Goal: Task Accomplishment & Management: Manage account settings

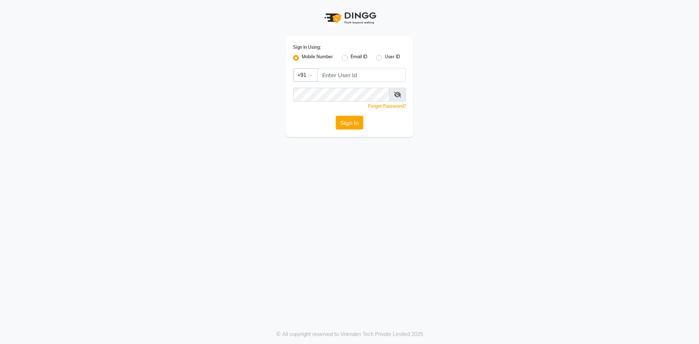
click at [302, 59] on label "Mobile Number" at bounding box center [317, 58] width 31 height 9
click at [302, 58] on input "Mobile Number" at bounding box center [304, 56] width 5 height 5
click at [351, 79] on input "Username" at bounding box center [362, 75] width 89 height 14
type input "8074374830"
click at [336, 116] on button "Sign In" at bounding box center [350, 123] width 28 height 14
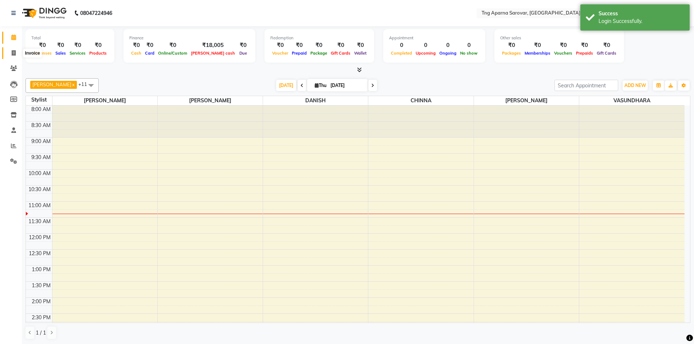
click at [11, 50] on span at bounding box center [13, 53] width 13 height 8
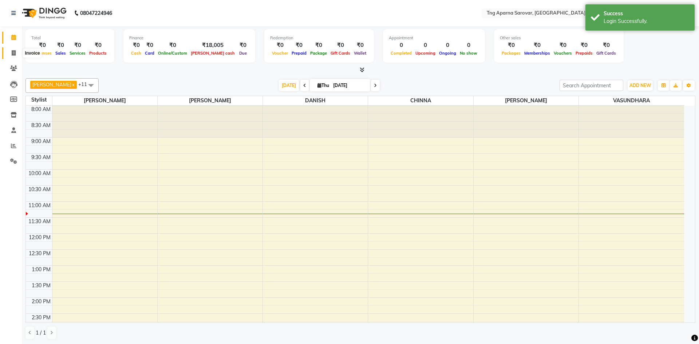
select select "7390"
select select "service"
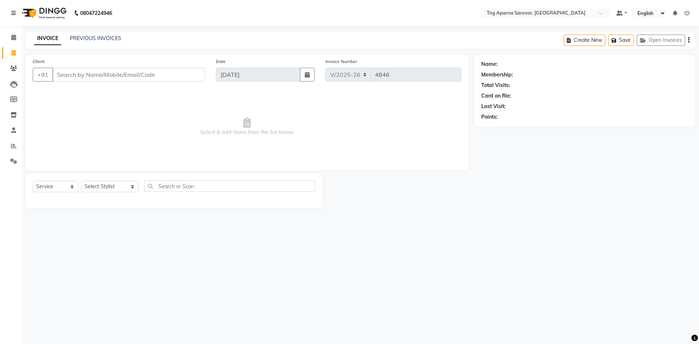
click at [79, 73] on input "Client" at bounding box center [128, 75] width 153 height 14
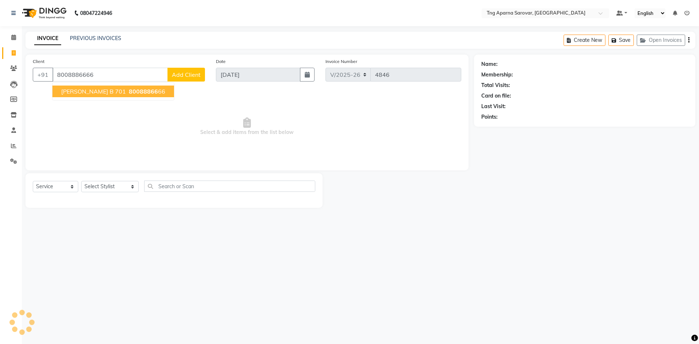
type input "8008886666"
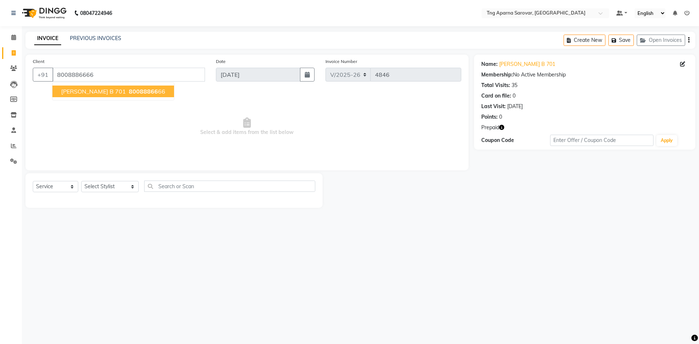
click at [91, 91] on span "SURENDER B 701" at bounding box center [93, 91] width 65 height 7
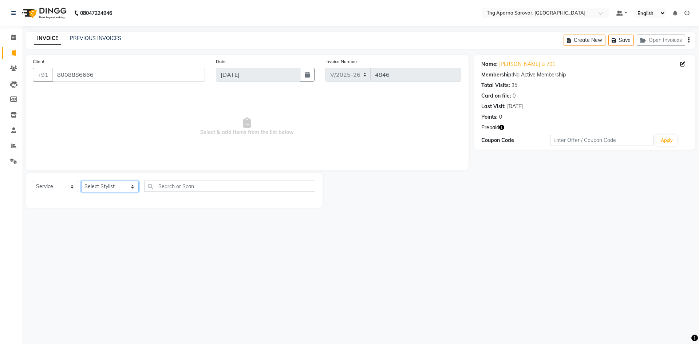
click at [101, 190] on select "Select Stylist [PERSON_NAME] [PERSON_NAME] MAM CHINNA DANISH KAIF [PERSON_NAME]…" at bounding box center [110, 186] width 58 height 11
select select "79589"
click at [81, 181] on select "Select Stylist [PERSON_NAME] [PERSON_NAME] MAM CHINNA DANISH KAIF [PERSON_NAME]…" at bounding box center [110, 186] width 58 height 11
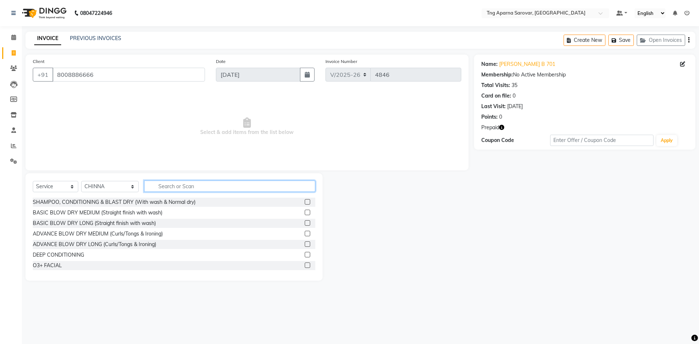
click at [170, 185] on input "text" at bounding box center [229, 186] width 171 height 11
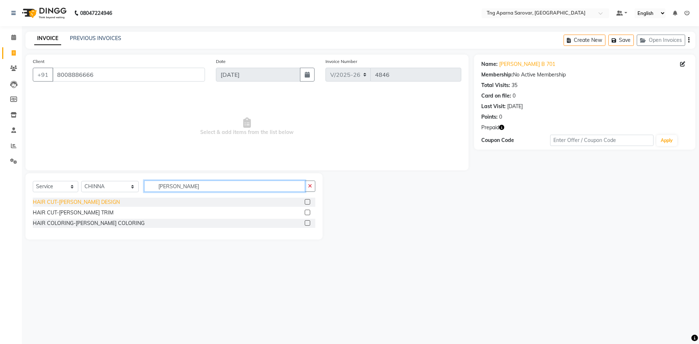
type input "beard"
click at [61, 203] on div "HAIR CUT-[PERSON_NAME] DESIGN" at bounding box center [76, 203] width 87 height 8
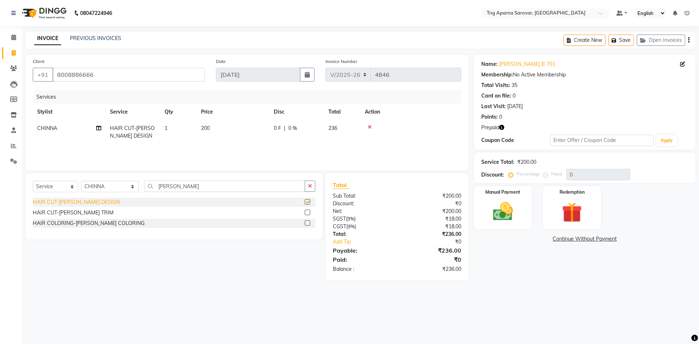
checkbox input "false"
click at [561, 206] on img at bounding box center [572, 213] width 34 height 26
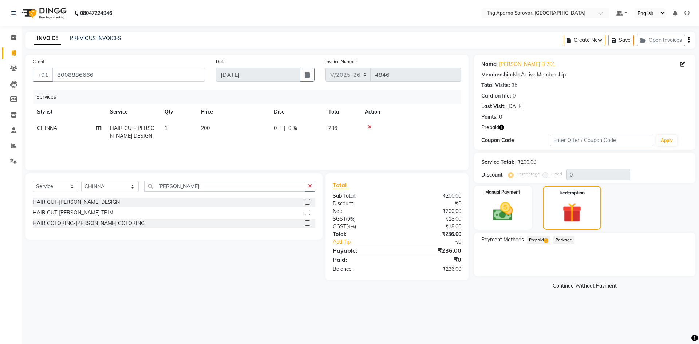
click at [539, 242] on span "Prepaid 1" at bounding box center [539, 240] width 24 height 8
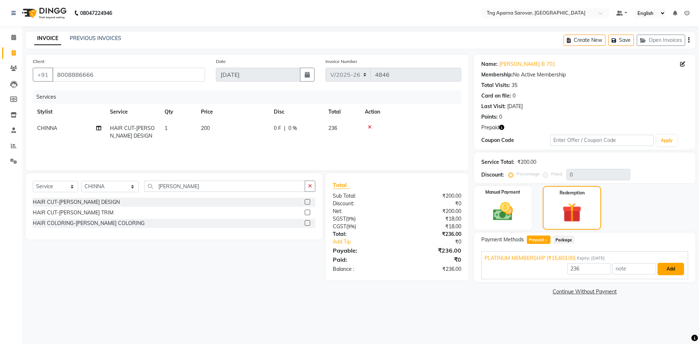
click at [671, 275] on button "Add" at bounding box center [671, 269] width 27 height 12
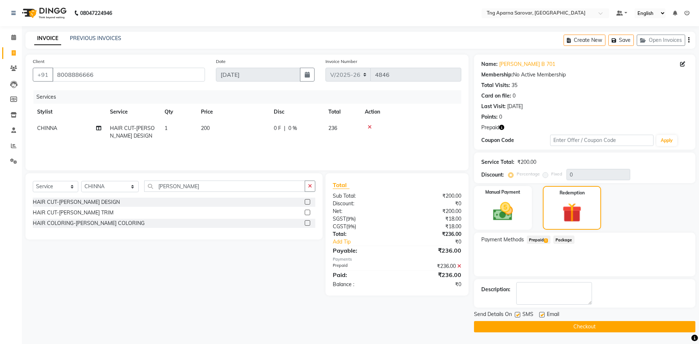
click at [587, 326] on button "Checkout" at bounding box center [584, 326] width 221 height 11
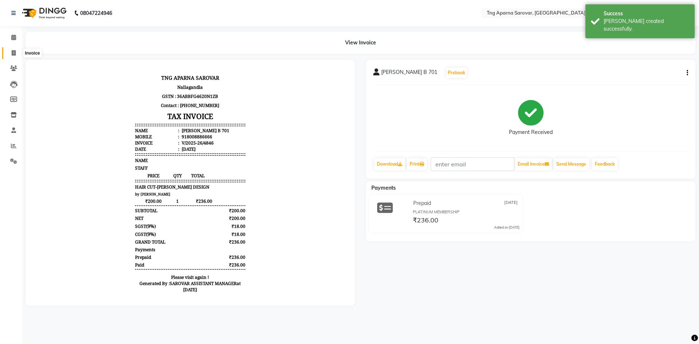
click at [13, 56] on span at bounding box center [13, 53] width 13 height 8
select select "7390"
select select "service"
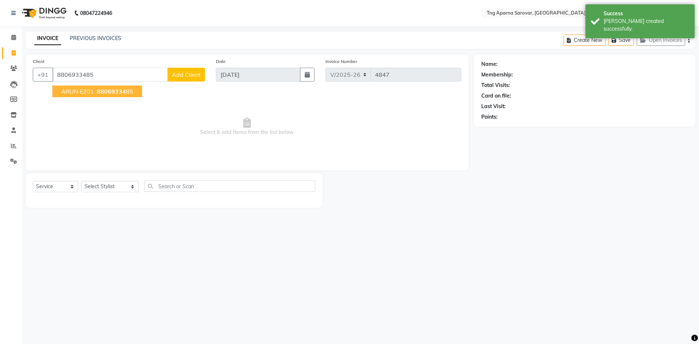
type input "8806933485"
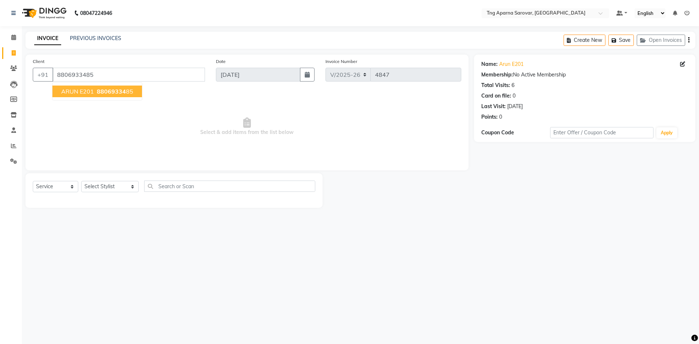
click at [91, 90] on span "ARUN E201" at bounding box center [77, 91] width 33 height 7
click at [104, 187] on select "Select Stylist [PERSON_NAME] [PERSON_NAME] MAM CHINNA DANISH KAIF [PERSON_NAME]…" at bounding box center [110, 186] width 58 height 11
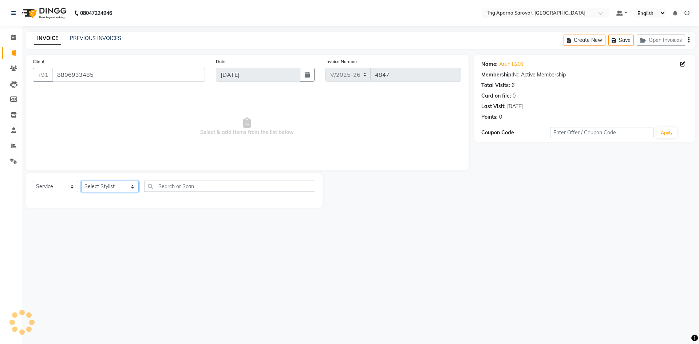
select select "87130"
click at [81, 181] on select "Select Stylist [PERSON_NAME] [PERSON_NAME] MAM CHINNA DANISH KAIF [PERSON_NAME]…" at bounding box center [110, 186] width 58 height 11
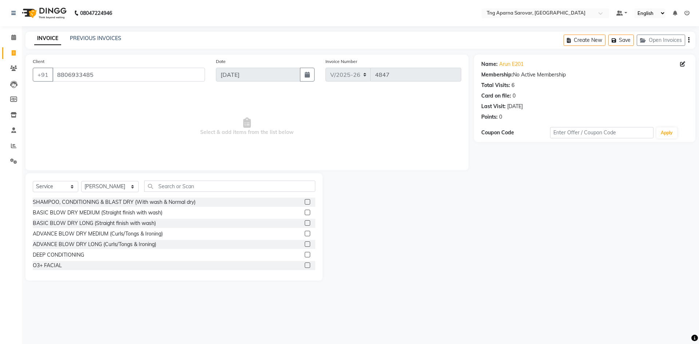
click at [178, 180] on div "Select Service Product Membership Package Voucher Prepaid Gift Card Select Styl…" at bounding box center [173, 226] width 297 height 107
click at [184, 189] on input "text" at bounding box center [229, 186] width 171 height 11
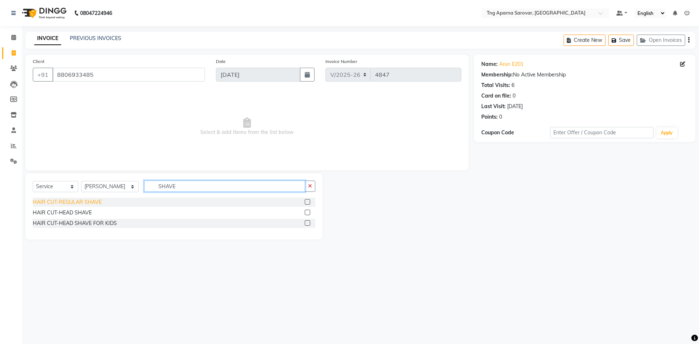
type input "SHAVE"
click at [59, 201] on div "HAIR CUT-REGULAR SHAVE" at bounding box center [67, 203] width 69 height 8
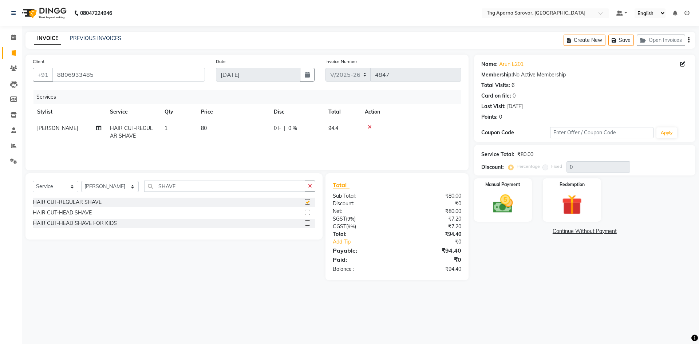
checkbox input "false"
click at [514, 212] on img at bounding box center [503, 204] width 34 height 24
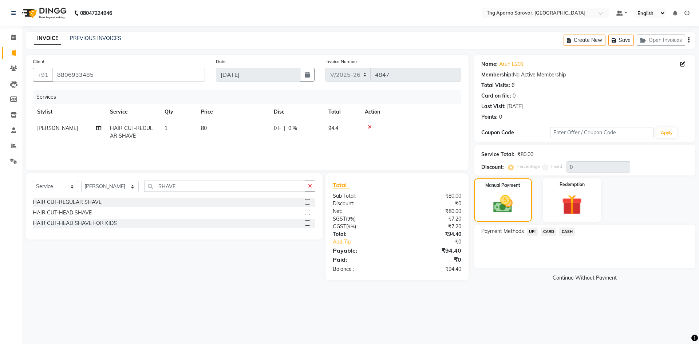
click at [535, 231] on span "UPI" at bounding box center [532, 232] width 11 height 8
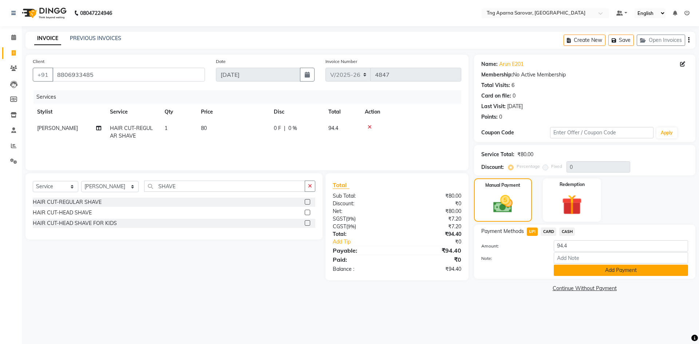
click at [563, 269] on button "Add Payment" at bounding box center [621, 270] width 134 height 11
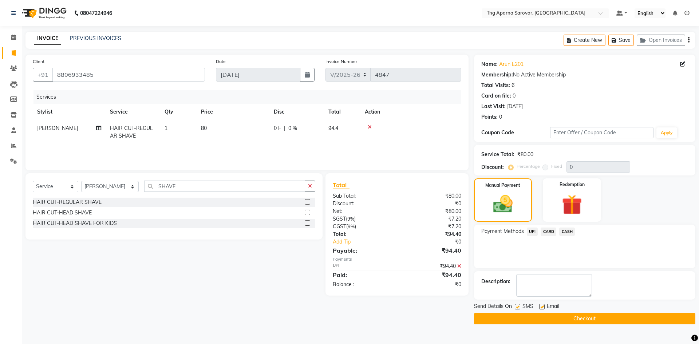
click at [459, 266] on icon at bounding box center [459, 266] width 4 height 5
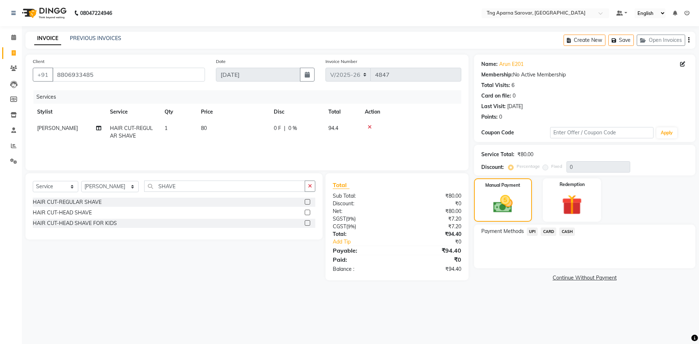
click at [551, 233] on span "CARD" at bounding box center [549, 232] width 16 height 8
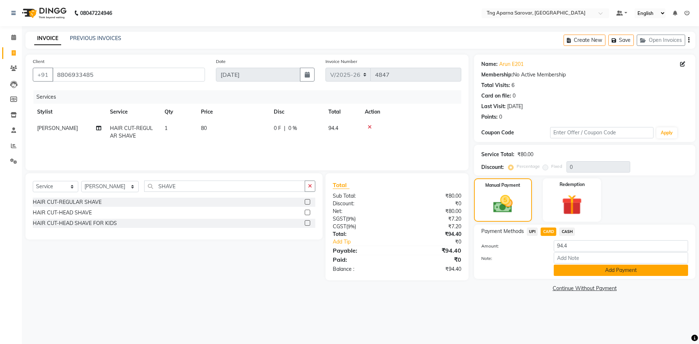
click at [575, 272] on button "Add Payment" at bounding box center [621, 270] width 134 height 11
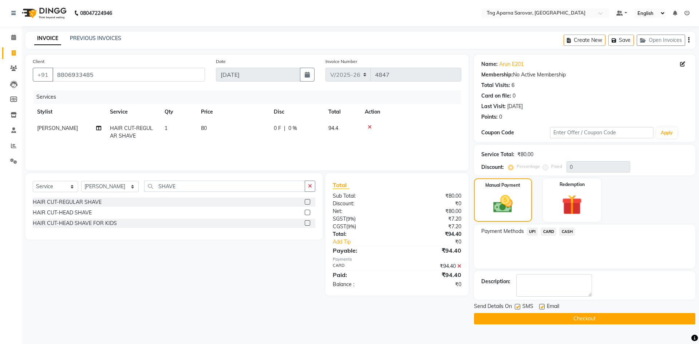
click at [583, 318] on button "Checkout" at bounding box center [584, 318] width 221 height 11
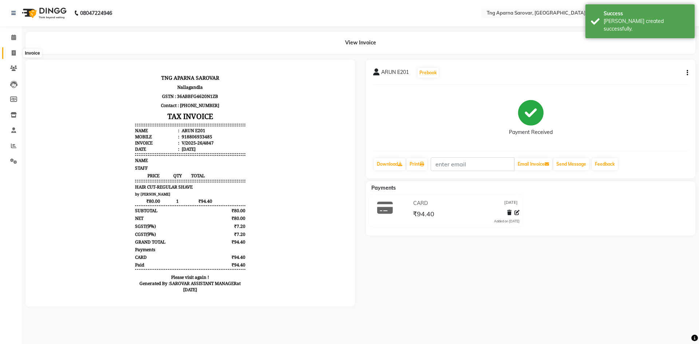
click at [13, 49] on span at bounding box center [13, 53] width 13 height 8
select select "7390"
select select "service"
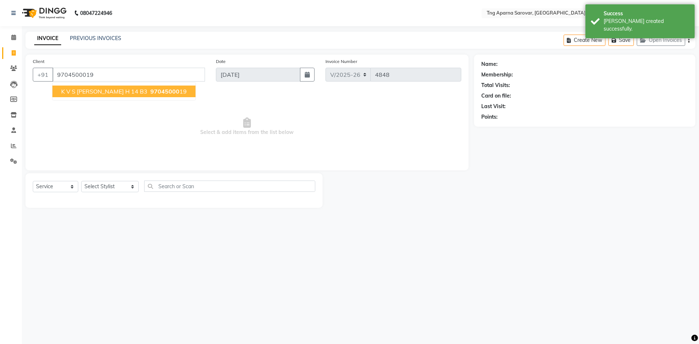
type input "9704500019"
click at [95, 91] on span "K V S RAO H 14 B3" at bounding box center [104, 91] width 86 height 7
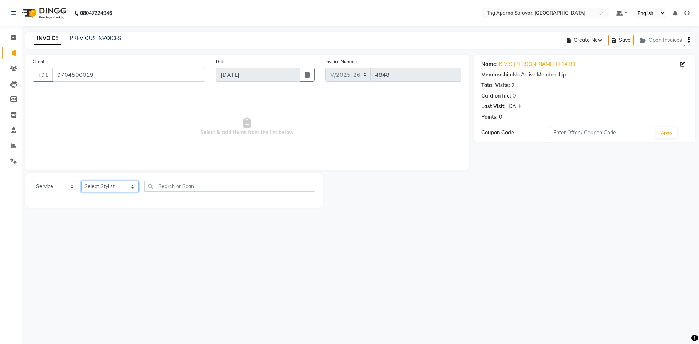
click at [110, 190] on select "Select Stylist [PERSON_NAME] [PERSON_NAME] MAM CHINNA DANISH KAIF [PERSON_NAME]…" at bounding box center [110, 186] width 58 height 11
select select "76427"
click at [81, 181] on select "Select Stylist [PERSON_NAME] [PERSON_NAME] MAM CHINNA DANISH KAIF [PERSON_NAME]…" at bounding box center [110, 186] width 58 height 11
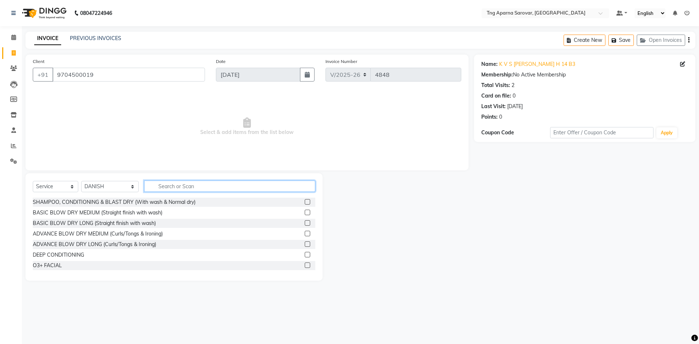
click at [169, 186] on input "text" at bounding box center [229, 186] width 171 height 11
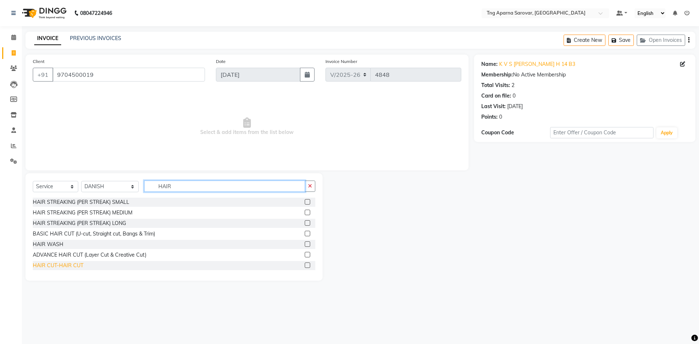
type input "HAIR"
click at [73, 263] on div "HAIR CUT-HAIR CUT" at bounding box center [58, 266] width 51 height 8
checkbox input "false"
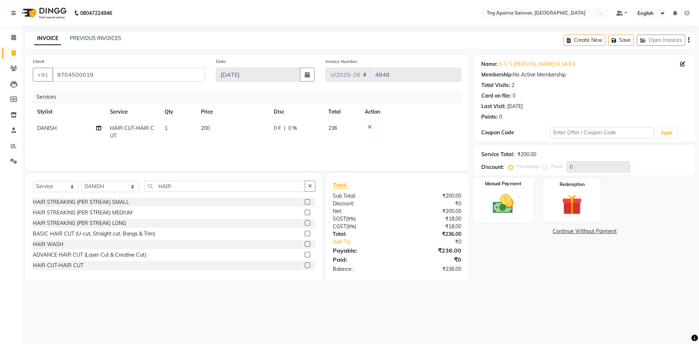
click at [499, 199] on img at bounding box center [503, 204] width 34 height 24
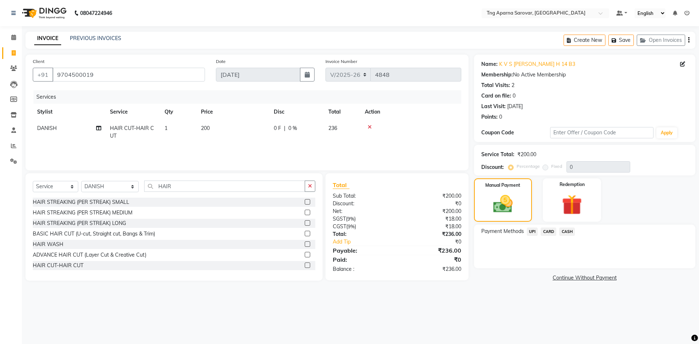
click at [566, 228] on span "CASH" at bounding box center [567, 232] width 16 height 8
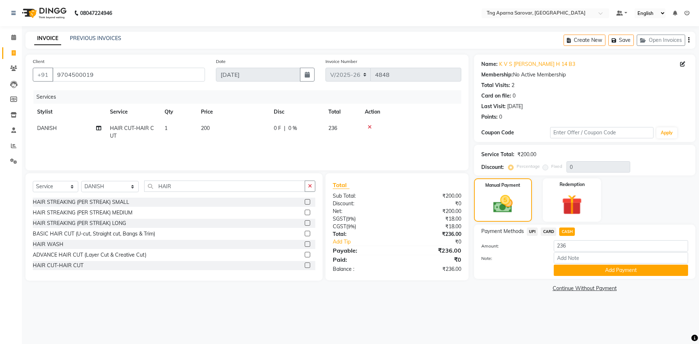
click at [582, 277] on div "Payment Methods UPI CARD CASH Amount: 236 Note: Add Payment" at bounding box center [584, 252] width 221 height 54
click at [582, 270] on button "Add Payment" at bounding box center [621, 270] width 134 height 11
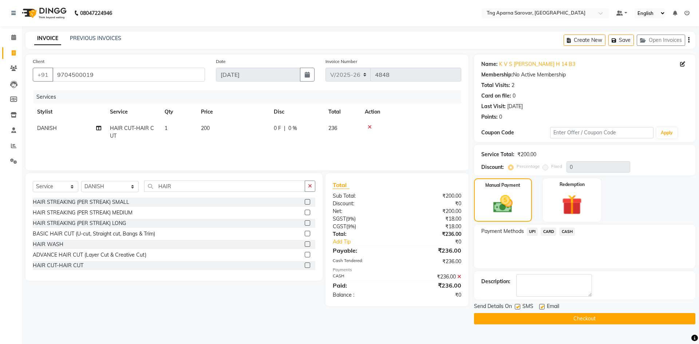
click at [592, 322] on button "Checkout" at bounding box center [584, 318] width 221 height 11
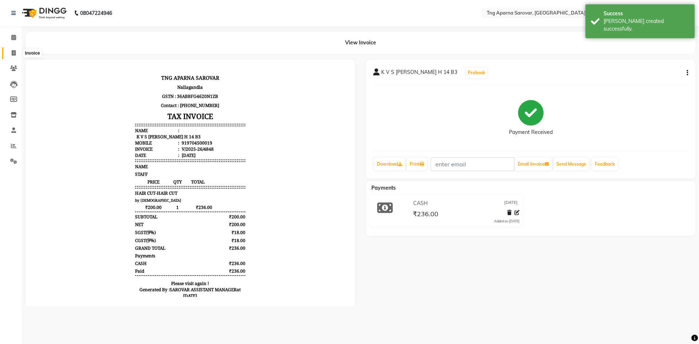
drag, startPoint x: 17, startPoint y: 54, endPoint x: 28, endPoint y: 59, distance: 11.8
click at [17, 54] on span at bounding box center [13, 53] width 13 height 8
select select "7390"
select select "service"
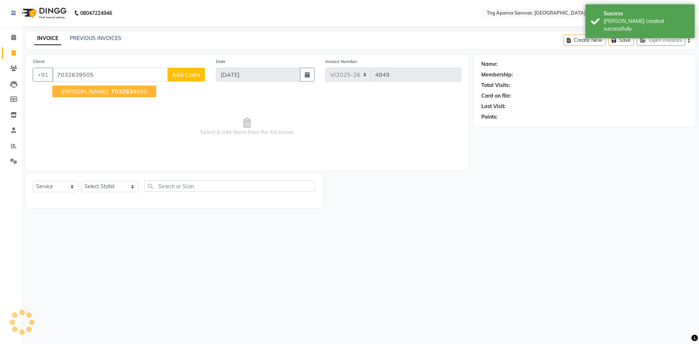
type input "7032639505"
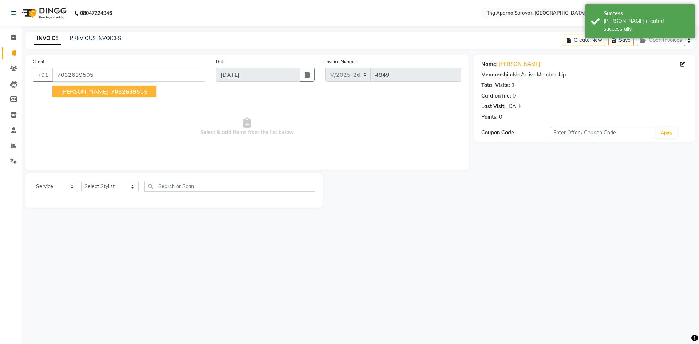
click at [111, 93] on span "7032639" at bounding box center [123, 91] width 25 height 7
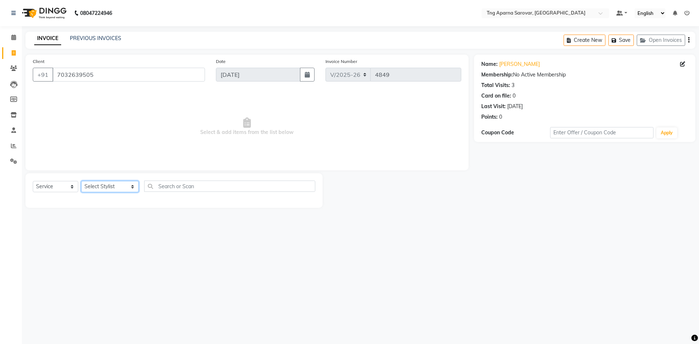
click at [106, 186] on select "Select Stylist [PERSON_NAME] [PERSON_NAME] MAM CHINNA DANISH KAIF [PERSON_NAME]…" at bounding box center [110, 186] width 58 height 11
select select "79589"
click at [81, 181] on select "Select Stylist [PERSON_NAME] [PERSON_NAME] MAM CHINNA DANISH KAIF [PERSON_NAME]…" at bounding box center [110, 186] width 58 height 11
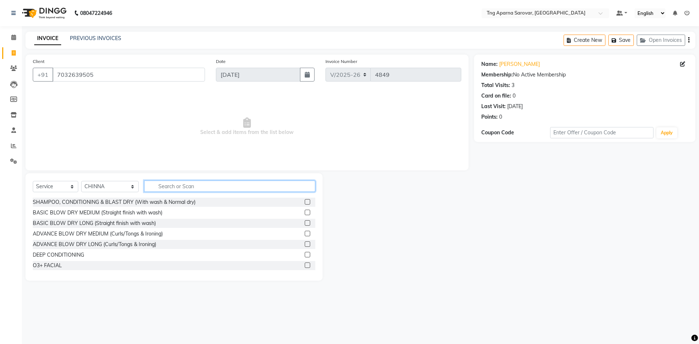
click at [181, 187] on input "text" at bounding box center [229, 186] width 171 height 11
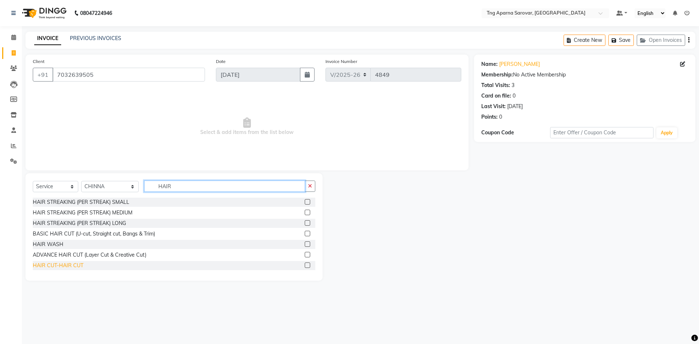
type input "HAIR"
click at [39, 269] on div "HAIR CUT-HAIR CUT" at bounding box center [58, 266] width 51 height 8
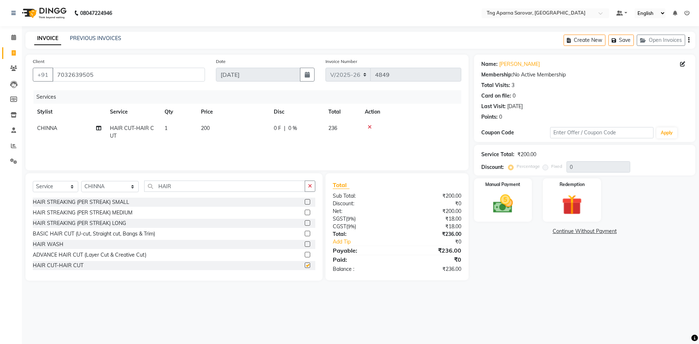
checkbox input "false"
click at [509, 203] on img at bounding box center [503, 204] width 34 height 24
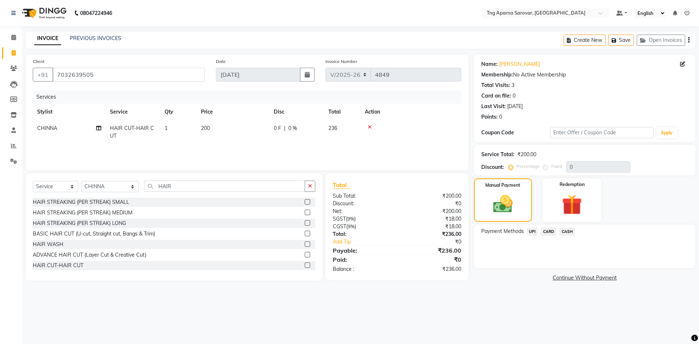
click at [552, 231] on span "CARD" at bounding box center [549, 232] width 16 height 8
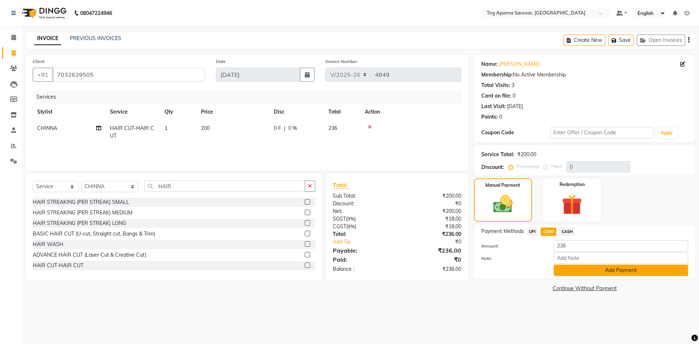
click at [570, 270] on button "Add Payment" at bounding box center [621, 270] width 134 height 11
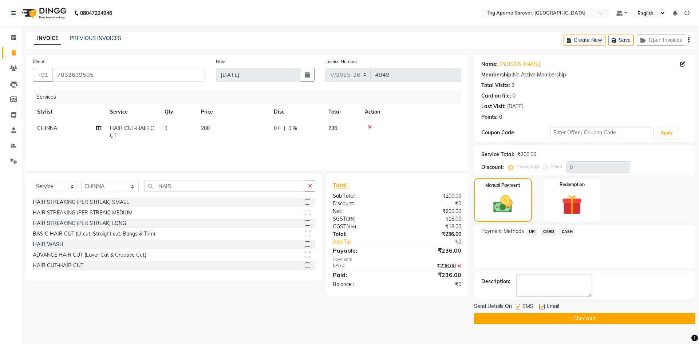
click at [539, 321] on button "Checkout" at bounding box center [584, 318] width 221 height 11
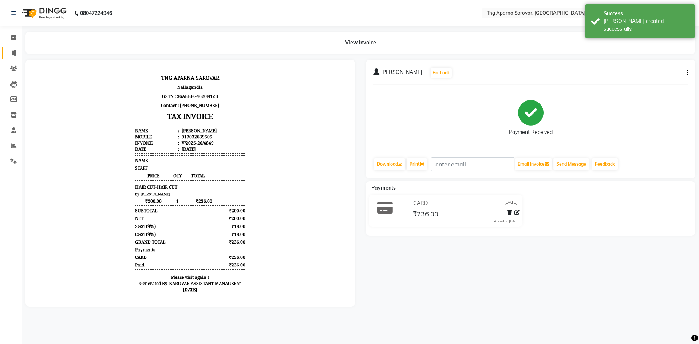
click at [5, 50] on link "Invoice" at bounding box center [10, 53] width 17 height 12
select select "service"
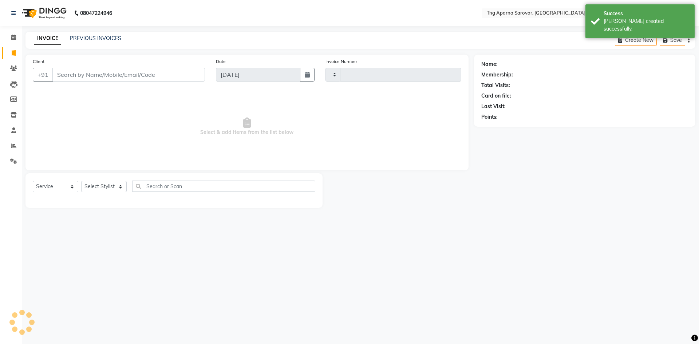
type input "4850"
select select "7390"
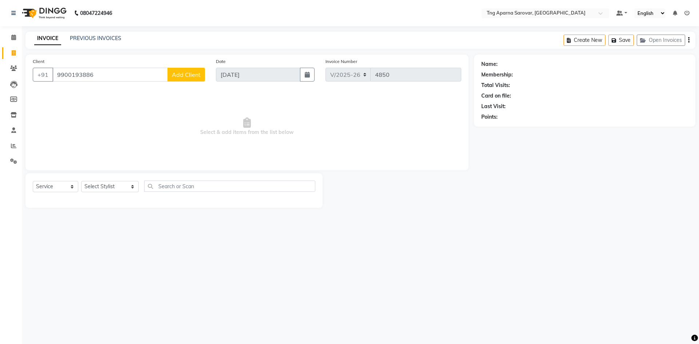
click at [83, 76] on input "9900193886" at bounding box center [109, 75] width 115 height 14
type input "99001938886"
click at [91, 78] on input "99001938886" at bounding box center [109, 75] width 115 height 14
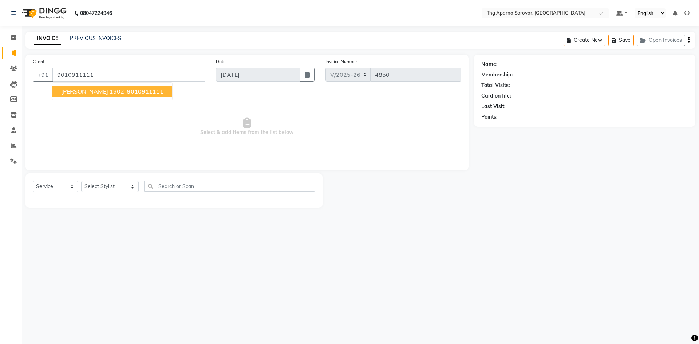
type input "9010911111"
click at [103, 92] on span "RAJESH K 1902" at bounding box center [92, 91] width 63 height 7
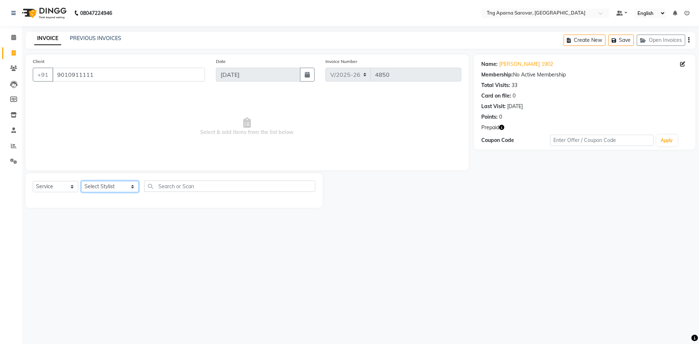
click at [110, 191] on select "Select Stylist [PERSON_NAME] [PERSON_NAME] MAM CHINNA DANISH KAIF [PERSON_NAME]…" at bounding box center [110, 186] width 58 height 11
select select "79589"
click at [81, 181] on select "Select Stylist [PERSON_NAME] [PERSON_NAME] MAM CHINNA DANISH KAIF [PERSON_NAME]…" at bounding box center [110, 186] width 58 height 11
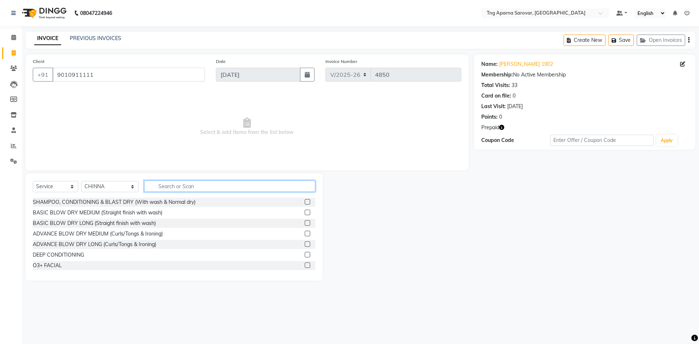
click at [164, 189] on input "text" at bounding box center [229, 186] width 171 height 11
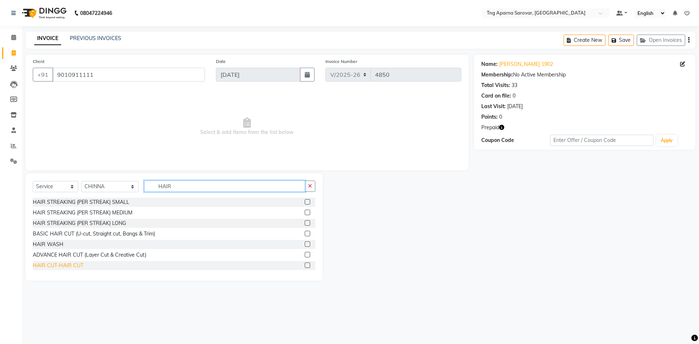
type input "HAIR"
click at [37, 263] on div "HAIR CUT-HAIR CUT" at bounding box center [58, 266] width 51 height 8
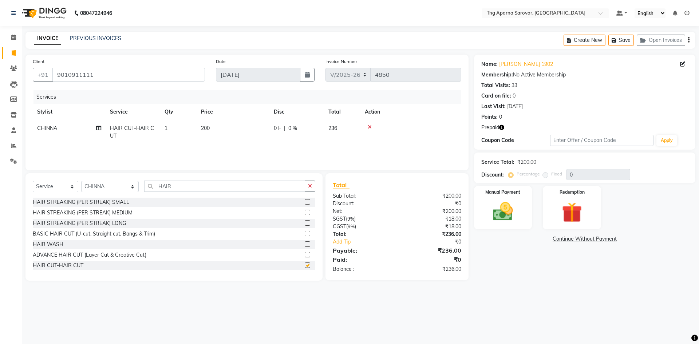
checkbox input "false"
click at [161, 189] on input "HAIR" at bounding box center [224, 186] width 161 height 11
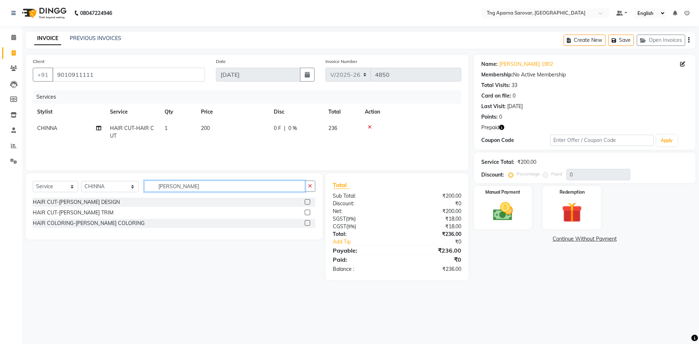
type input "BEARD"
click at [54, 209] on div "HAIR CUT-[PERSON_NAME] TRIM" at bounding box center [174, 212] width 283 height 9
click at [55, 213] on div "HAIR CUT-[PERSON_NAME] TRIM" at bounding box center [73, 213] width 81 height 8
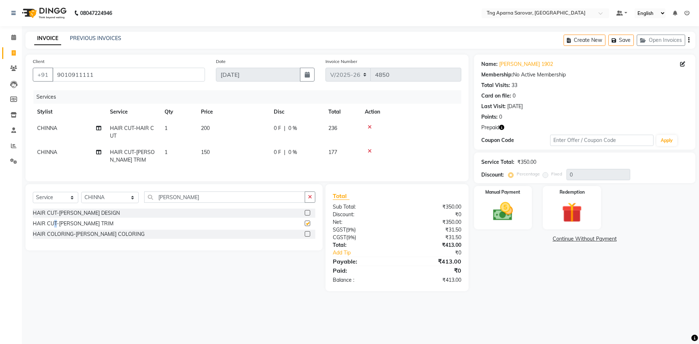
checkbox input "false"
click at [567, 205] on img at bounding box center [572, 213] width 34 height 26
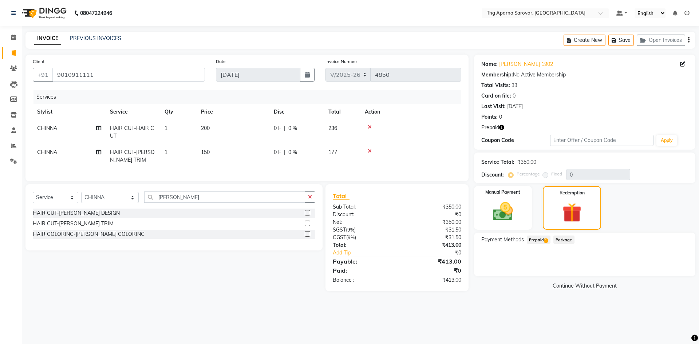
click at [531, 241] on span "Prepaid 1" at bounding box center [539, 240] width 24 height 8
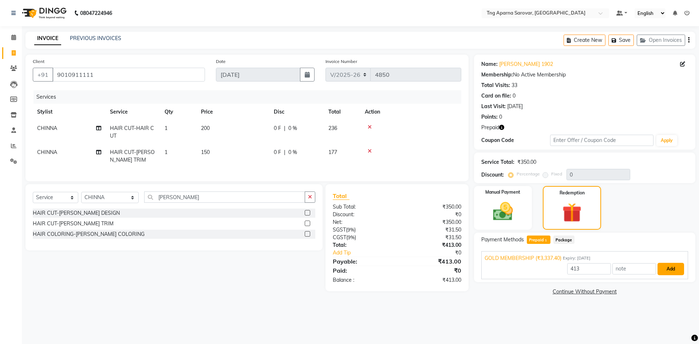
click at [661, 263] on button "Add" at bounding box center [671, 269] width 27 height 12
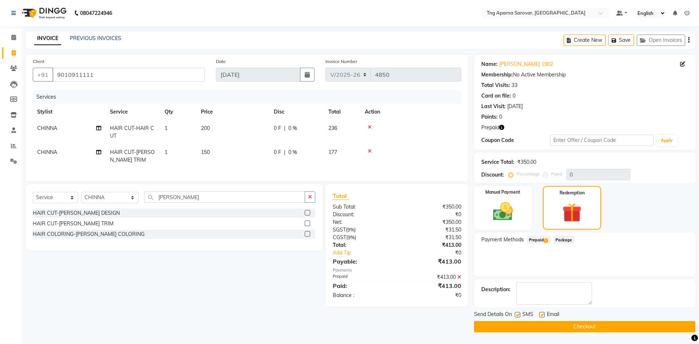
click at [631, 320] on div "Send Details On SMS Email Checkout" at bounding box center [584, 322] width 221 height 22
click at [629, 330] on button "Checkout" at bounding box center [584, 326] width 221 height 11
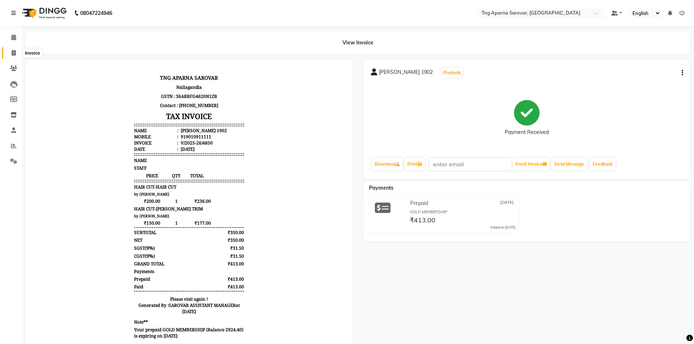
click at [9, 54] on span at bounding box center [13, 53] width 13 height 8
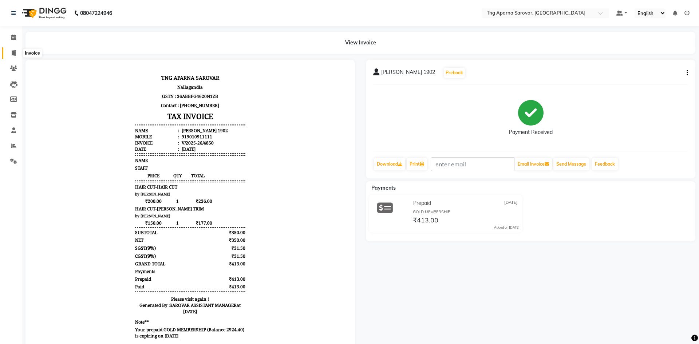
select select "7390"
select select "service"
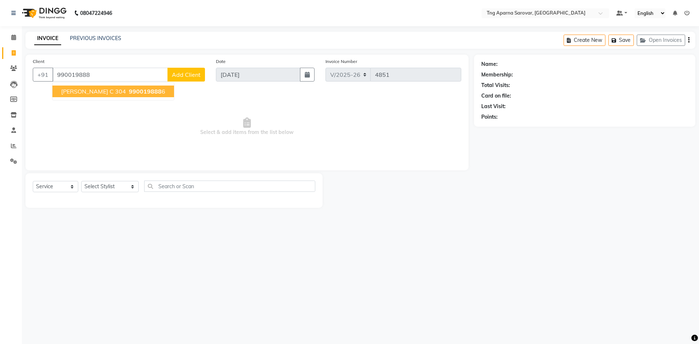
click at [78, 94] on span "CHAKRAVARTHI C 304" at bounding box center [93, 91] width 65 height 7
type input "9900198886"
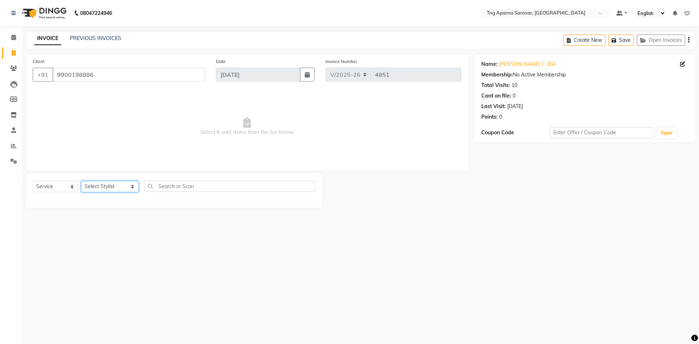
click at [97, 184] on select "Select Stylist [PERSON_NAME] [PERSON_NAME] MAM CHINNA DANISH KAIF [PERSON_NAME]…" at bounding box center [110, 186] width 58 height 11
select select "87130"
click at [81, 181] on select "Select Stylist [PERSON_NAME] [PERSON_NAME] MAM CHINNA DANISH KAIF [PERSON_NAME]…" at bounding box center [110, 186] width 58 height 11
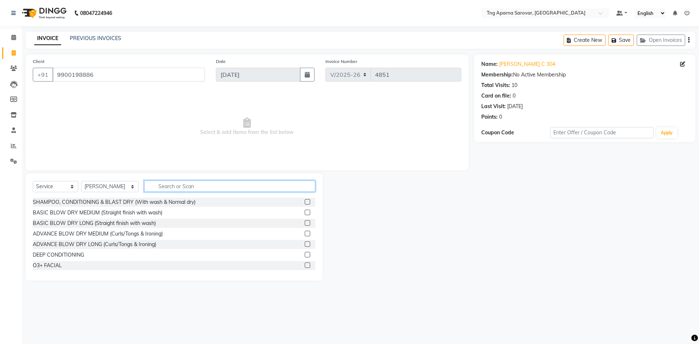
click at [166, 190] on input "text" at bounding box center [229, 186] width 171 height 11
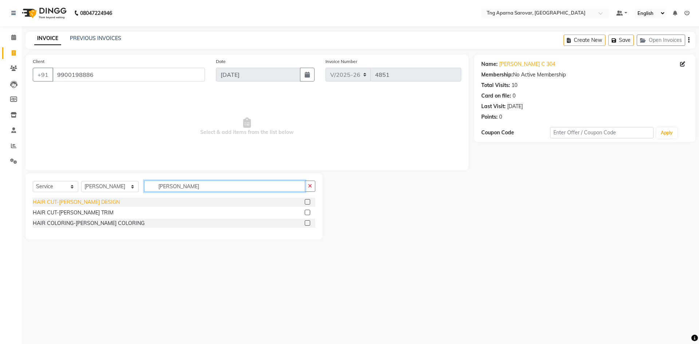
type input "BEARD"
click at [81, 201] on div "HAIR CUT-[PERSON_NAME] DESIGN" at bounding box center [76, 203] width 87 height 8
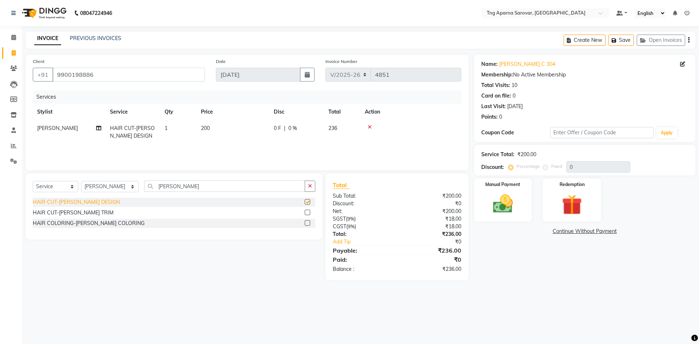
checkbox input "false"
click at [162, 189] on input "BEARD" at bounding box center [224, 186] width 161 height 11
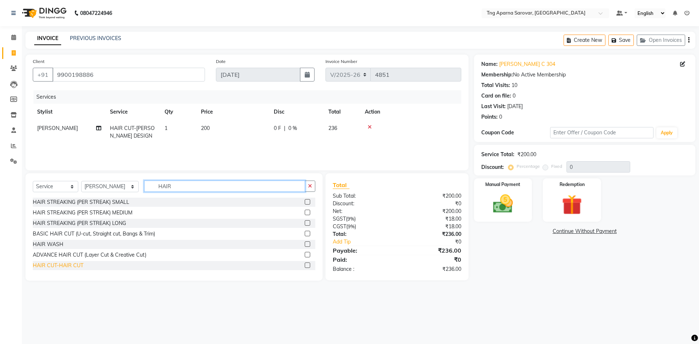
type input "HAIR"
click at [52, 268] on div "HAIR CUT-HAIR CUT" at bounding box center [58, 266] width 51 height 8
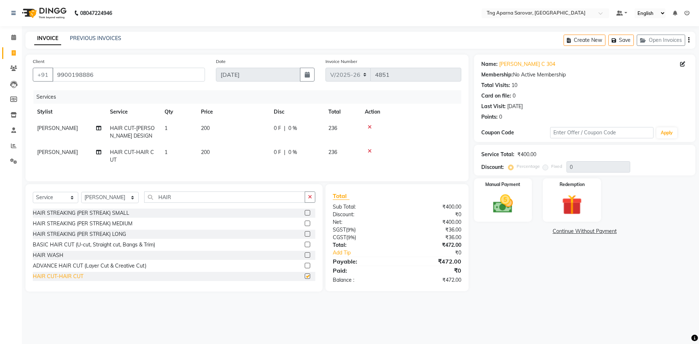
checkbox input "false"
click at [512, 203] on img at bounding box center [503, 204] width 34 height 24
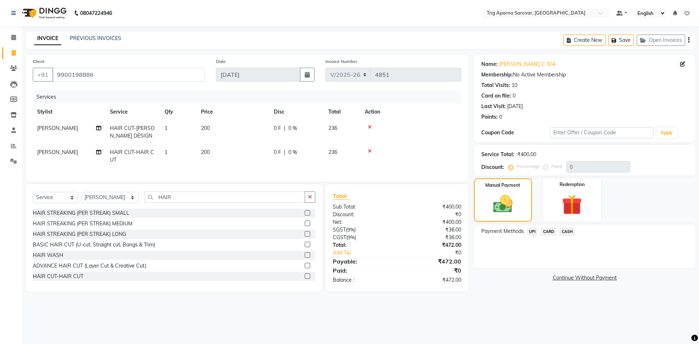
click at [529, 233] on span "UPI" at bounding box center [532, 232] width 11 height 8
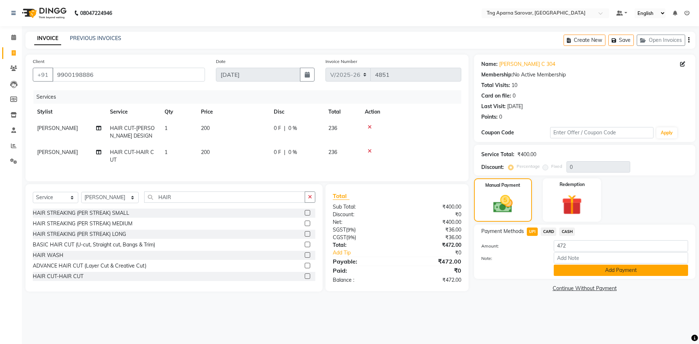
click at [554, 267] on button "Add Payment" at bounding box center [621, 270] width 134 height 11
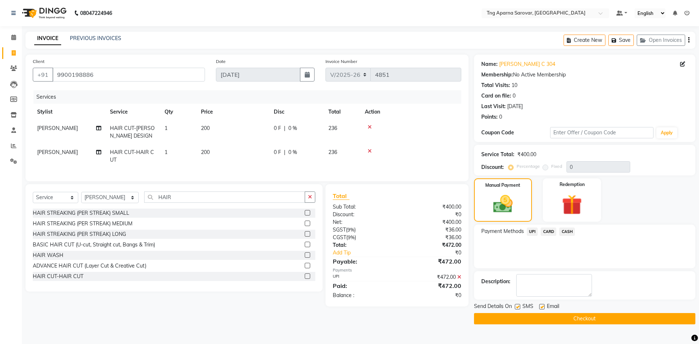
click at [547, 327] on main "INVOICE PREVIOUS INVOICES Create New Save Open Invoices Client +91 9900198886 D…" at bounding box center [360, 184] width 677 height 304
click at [541, 321] on button "Checkout" at bounding box center [584, 318] width 221 height 11
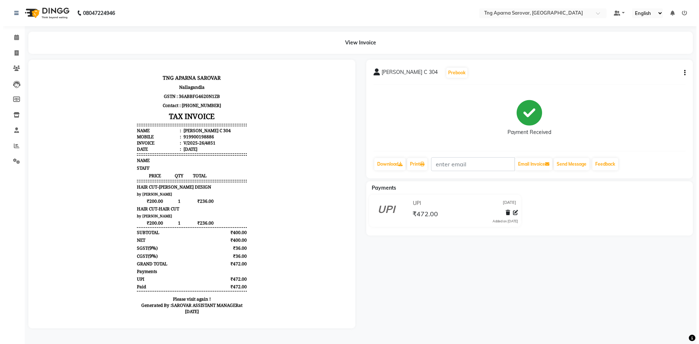
scroll to position [6, 0]
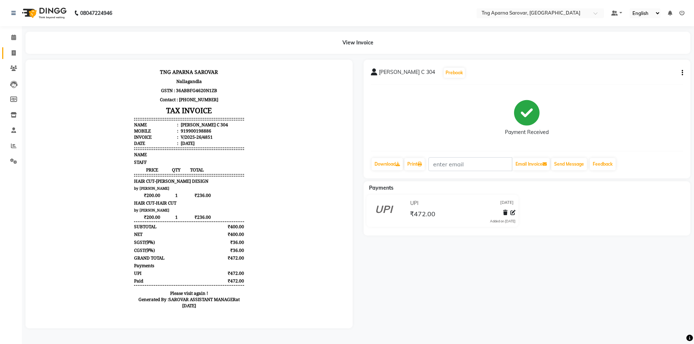
drag, startPoint x: 6, startPoint y: 54, endPoint x: 12, endPoint y: 55, distance: 5.6
click at [6, 54] on link "Invoice" at bounding box center [10, 53] width 17 height 12
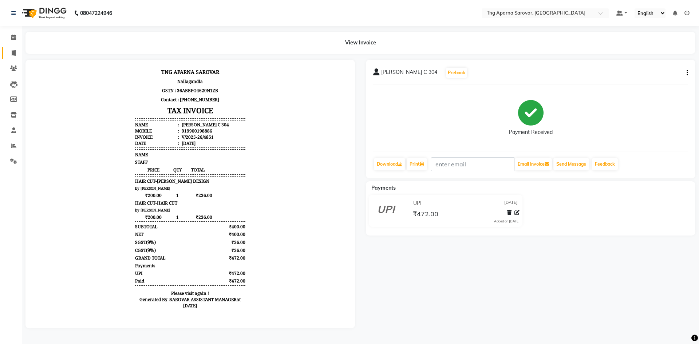
select select "7390"
select select "service"
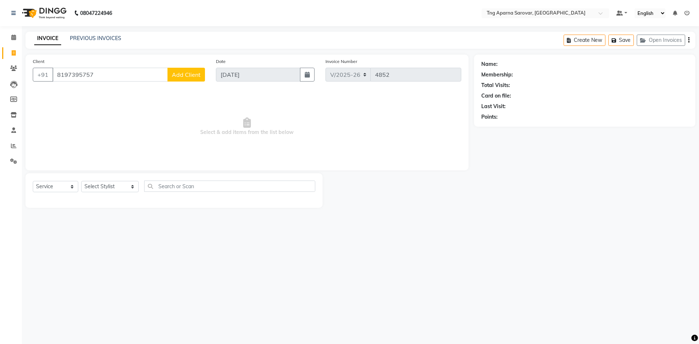
type input "8197395757"
click at [197, 77] on span "Add Client" at bounding box center [186, 74] width 29 height 7
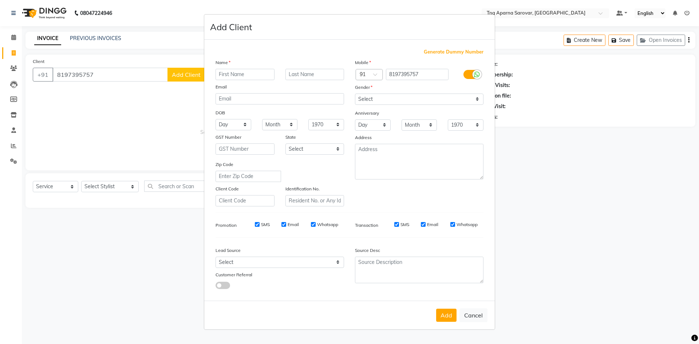
click at [146, 123] on ngb-modal-window "Add Client Generate Dummy Number Name Email DOB Day 01 02 03 04 05 06 07 08 09 …" at bounding box center [349, 172] width 699 height 344
drag, startPoint x: 486, startPoint y: 323, endPoint x: 482, endPoint y: 319, distance: 5.4
click at [485, 322] on div "Add Cancel" at bounding box center [349, 315] width 291 height 29
click at [481, 318] on button "Cancel" at bounding box center [474, 316] width 28 height 14
select select
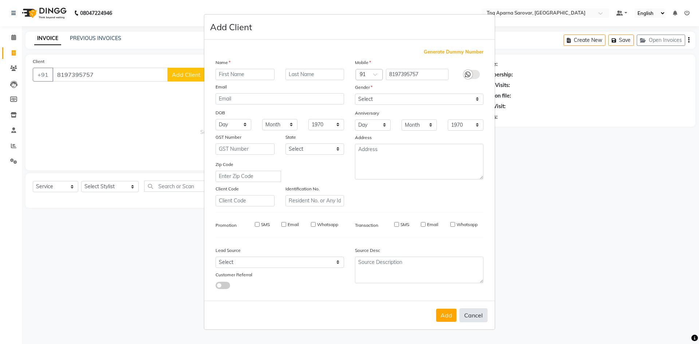
select select
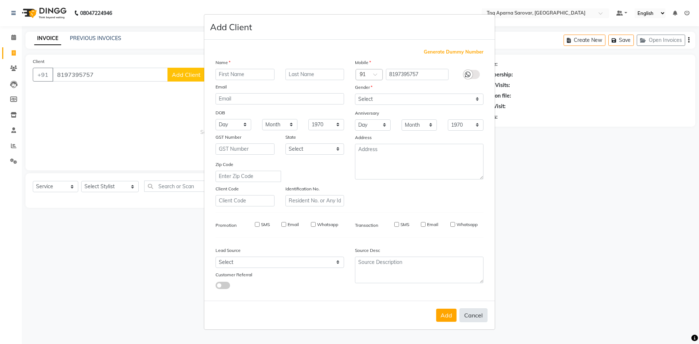
select select
checkbox input "false"
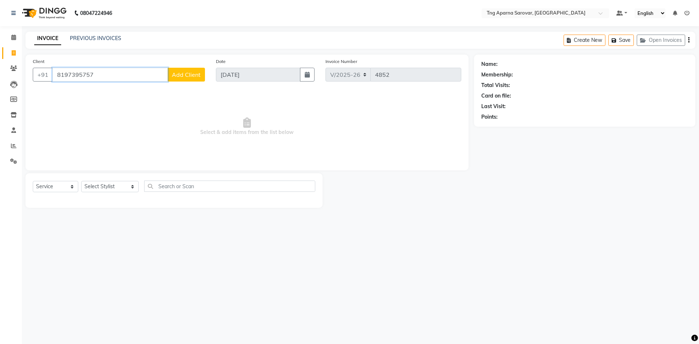
click at [126, 72] on input "8197395757" at bounding box center [109, 75] width 115 height 14
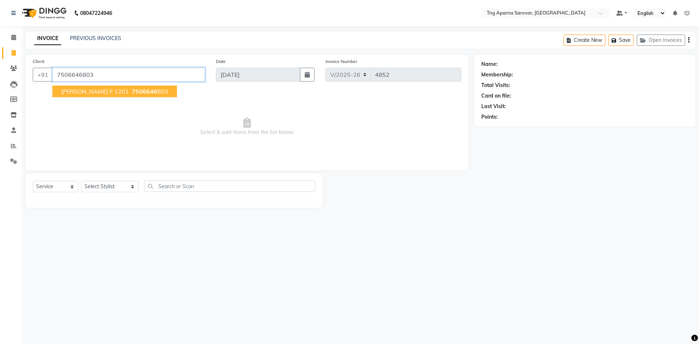
type input "7506646803"
click at [120, 101] on span "Select & add items from the list below" at bounding box center [247, 126] width 429 height 73
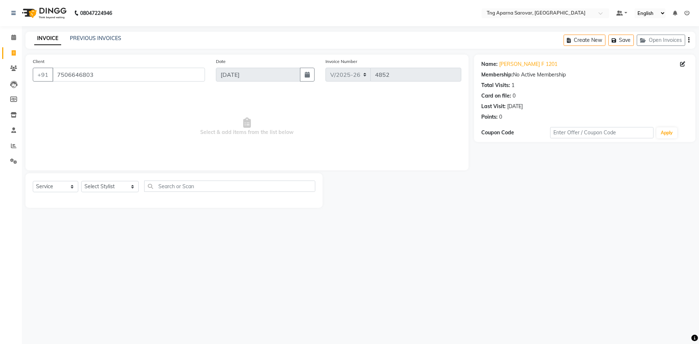
click at [113, 86] on div "Client +91 7506646803" at bounding box center [118, 73] width 183 height 30
click at [119, 184] on select "Select Stylist [PERSON_NAME] [PERSON_NAME] MAM CHINNA DANISH KAIF [PERSON_NAME]…" at bounding box center [110, 186] width 58 height 11
select select "76427"
click at [81, 181] on select "Select Stylist [PERSON_NAME] [PERSON_NAME] MAM CHINNA DANISH KAIF [PERSON_NAME]…" at bounding box center [110, 186] width 58 height 11
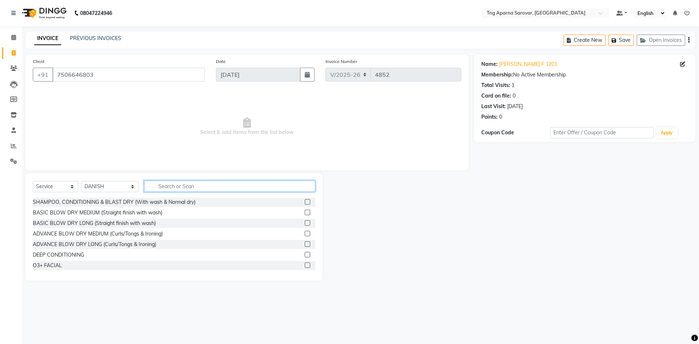
click at [188, 188] on input "text" at bounding box center [229, 186] width 171 height 11
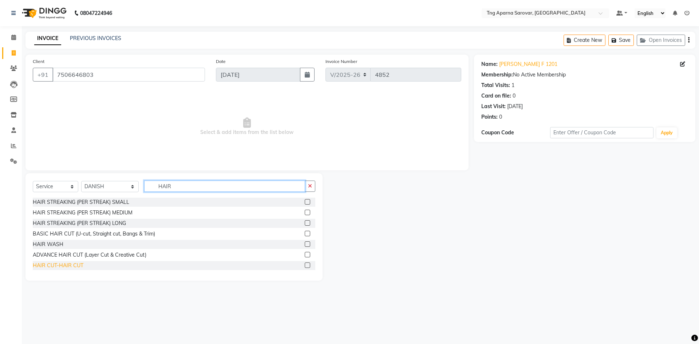
type input "HAIR"
click at [67, 267] on div "HAIR CUT-HAIR CUT" at bounding box center [58, 266] width 51 height 8
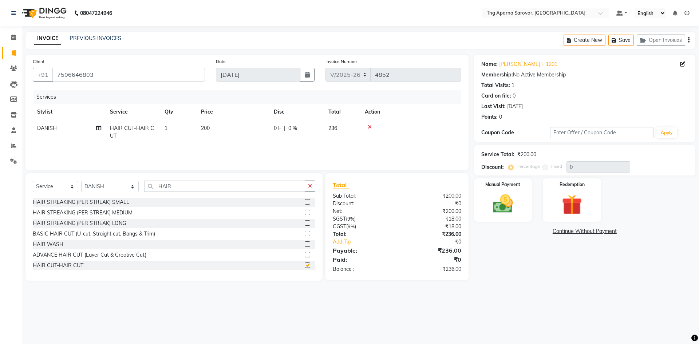
checkbox input "false"
click at [191, 183] on input "HAIR" at bounding box center [224, 186] width 161 height 11
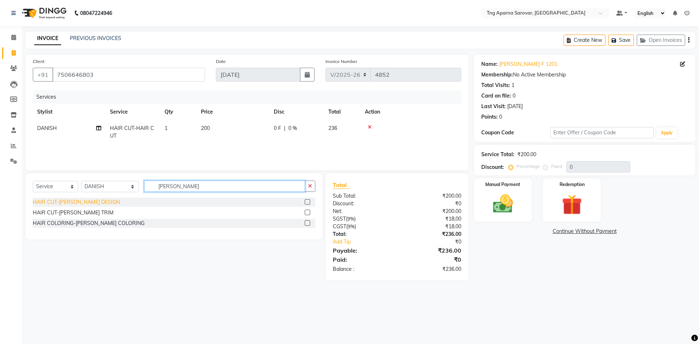
type input "BEARD"
click at [65, 204] on div "HAIR CUT-[PERSON_NAME] DESIGN" at bounding box center [76, 203] width 87 height 8
checkbox input "false"
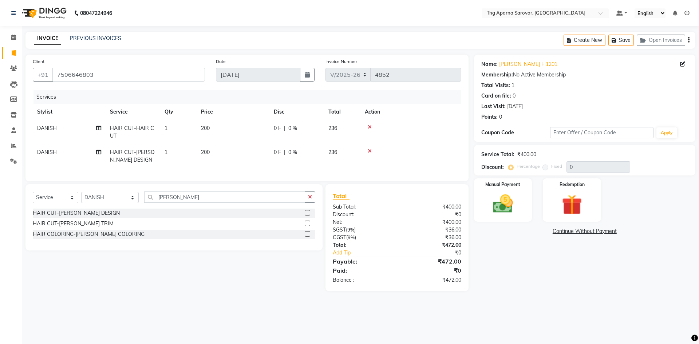
click at [205, 127] on span "200" at bounding box center [205, 128] width 9 height 7
select select "76427"
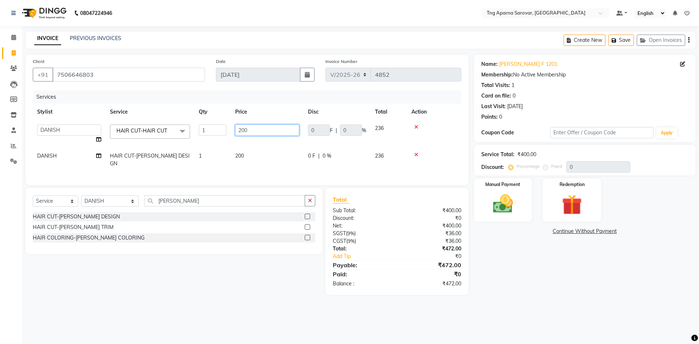
click at [241, 132] on input "200" at bounding box center [267, 130] width 64 height 11
type input "300"
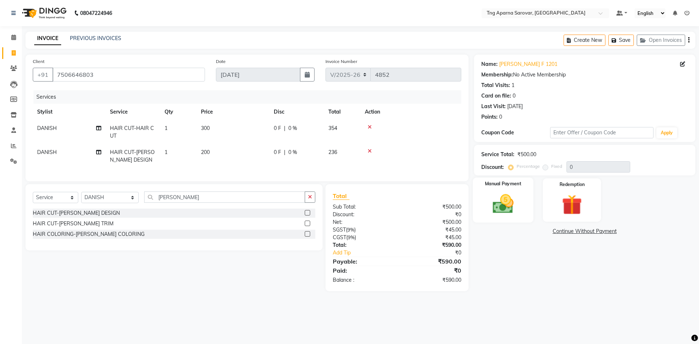
click at [522, 204] on div "Manual Payment" at bounding box center [503, 200] width 60 height 45
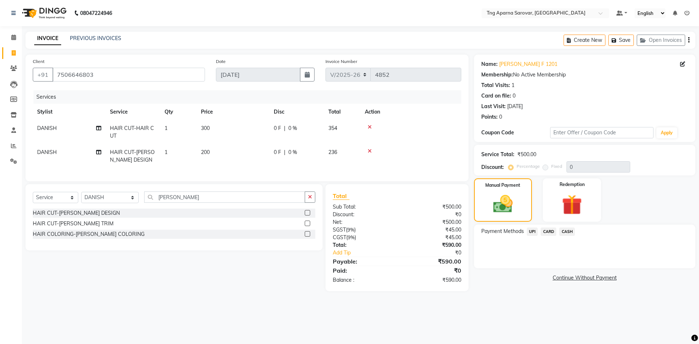
click at [530, 229] on span "UPI" at bounding box center [532, 232] width 11 height 8
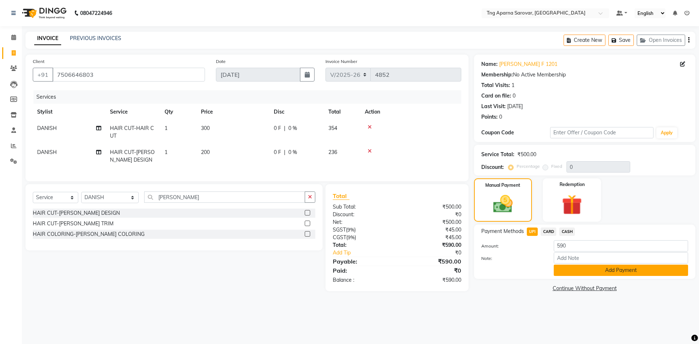
click at [587, 272] on button "Add Payment" at bounding box center [621, 270] width 134 height 11
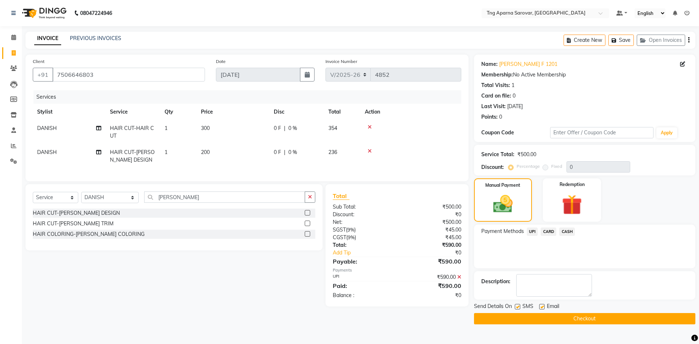
click at [604, 324] on button "Checkout" at bounding box center [584, 318] width 221 height 11
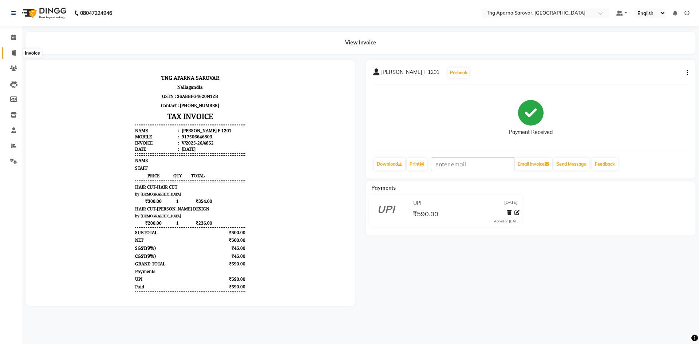
click at [11, 54] on span at bounding box center [13, 53] width 13 height 8
select select "service"
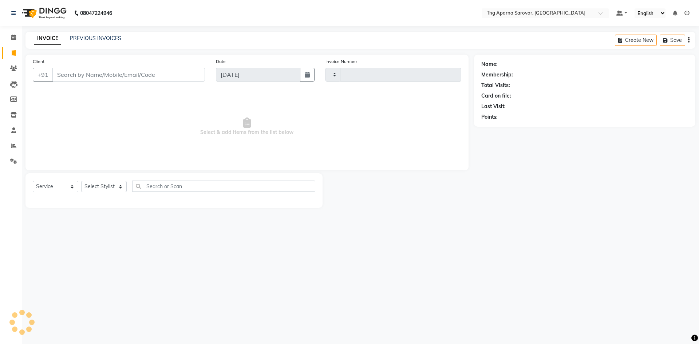
type input "4853"
select select "7390"
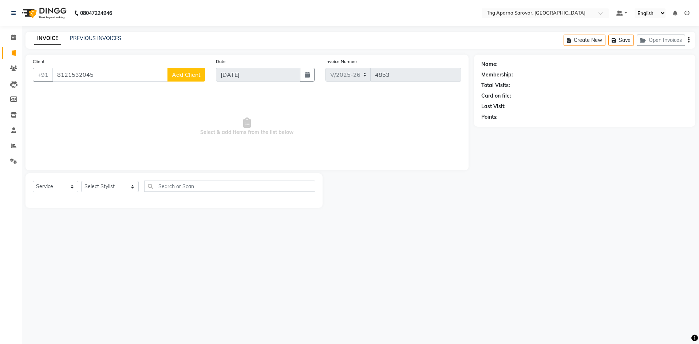
type input "8121532045"
click at [181, 74] on span "Add Client" at bounding box center [186, 74] width 29 height 7
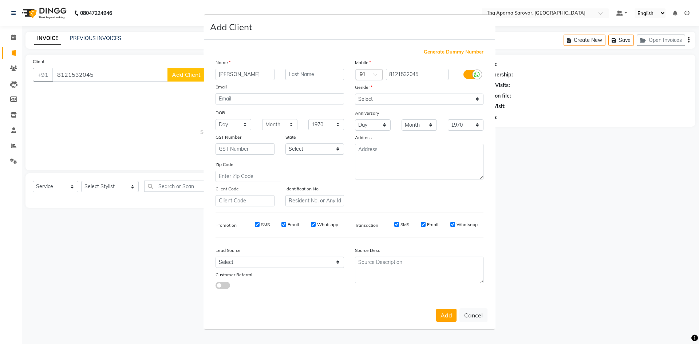
type input "[PERSON_NAME]"
type input "K1803"
click at [392, 97] on select "Select [DEMOGRAPHIC_DATA] [DEMOGRAPHIC_DATA] Other Prefer Not To Say" at bounding box center [419, 99] width 129 height 11
select select "[DEMOGRAPHIC_DATA]"
click at [355, 94] on select "Select [DEMOGRAPHIC_DATA] [DEMOGRAPHIC_DATA] Other Prefer Not To Say" at bounding box center [419, 99] width 129 height 11
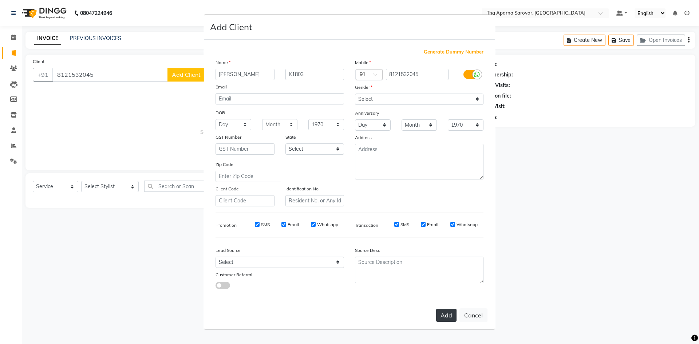
click at [445, 316] on button "Add" at bounding box center [446, 315] width 20 height 13
select select
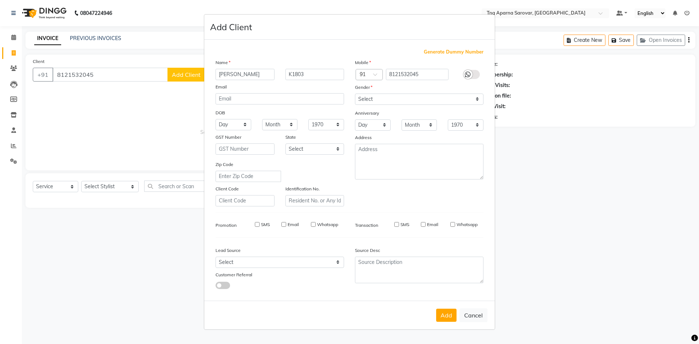
select select
checkbox input "false"
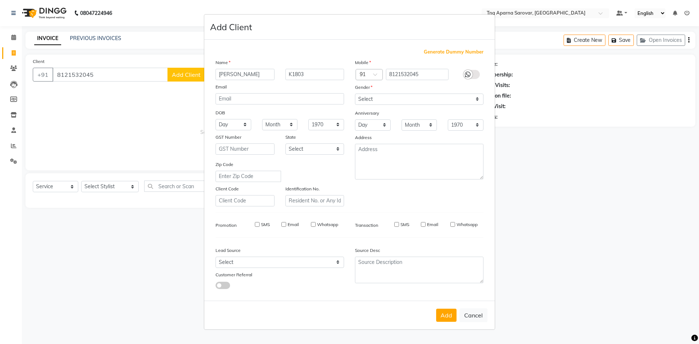
checkbox input "false"
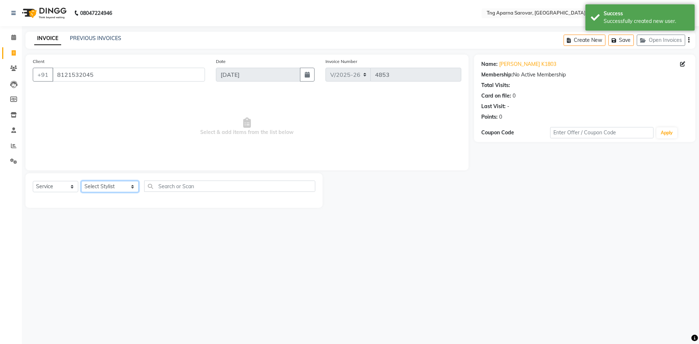
click at [106, 191] on select "Select Stylist [PERSON_NAME] [PERSON_NAME] MAM CHINNA DANISH KAIF [PERSON_NAME]…" at bounding box center [110, 186] width 58 height 11
select select "64171"
click at [81, 181] on select "Select Stylist [PERSON_NAME] [PERSON_NAME] MAM CHINNA DANISH KAIF [PERSON_NAME]…" at bounding box center [110, 186] width 58 height 11
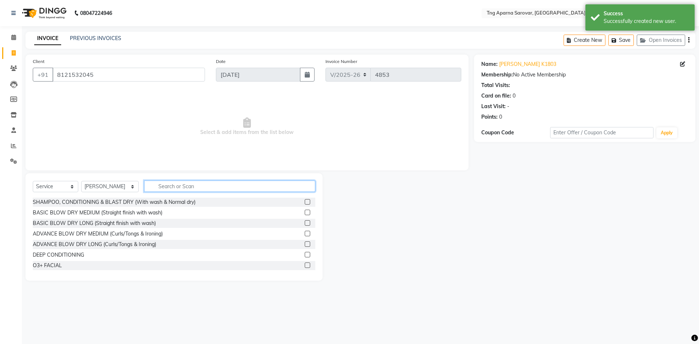
click at [171, 186] on input "text" at bounding box center [229, 186] width 171 height 11
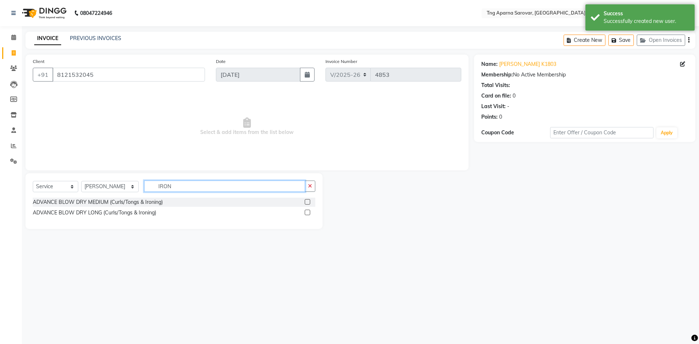
type input "IRON"
click at [134, 217] on div "ADVANCE BLOW DRY LONG (Curls/Tongs & Ironing)" at bounding box center [174, 212] width 283 height 9
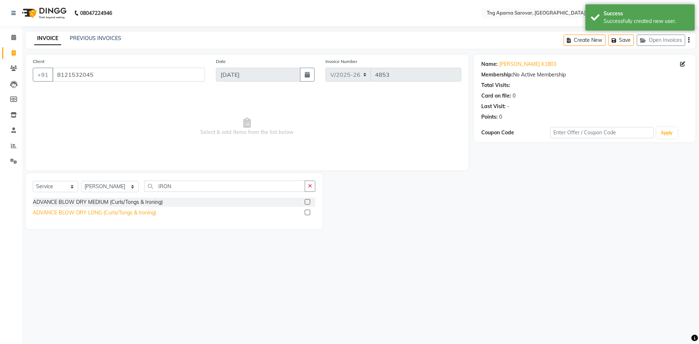
click at [134, 212] on div "ADVANCE BLOW DRY LONG (Curls/Tongs & Ironing)" at bounding box center [94, 213] width 123 height 8
checkbox input "false"
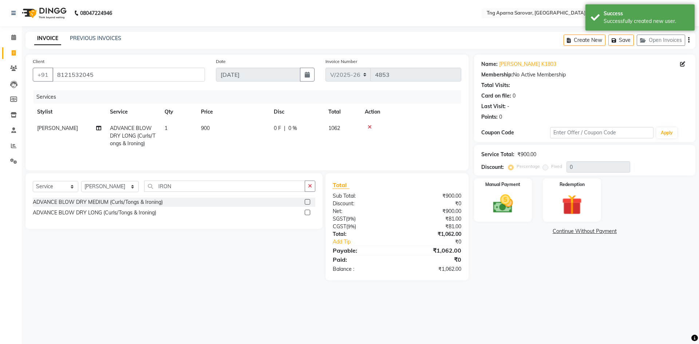
click at [206, 127] on span "900" at bounding box center [205, 128] width 9 height 7
select select "64171"
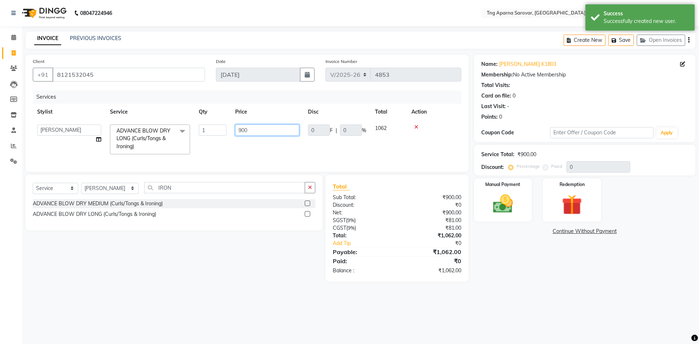
click at [243, 130] on input "900" at bounding box center [267, 130] width 64 height 11
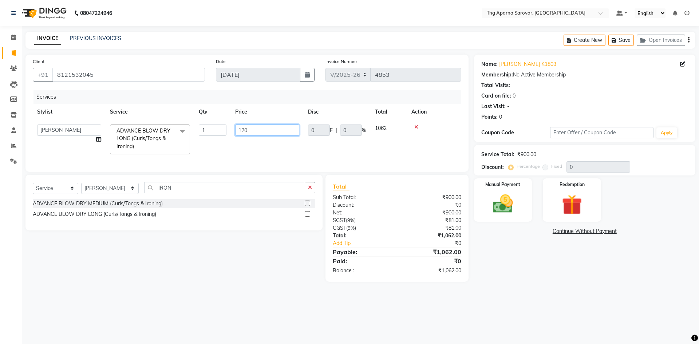
type input "1200"
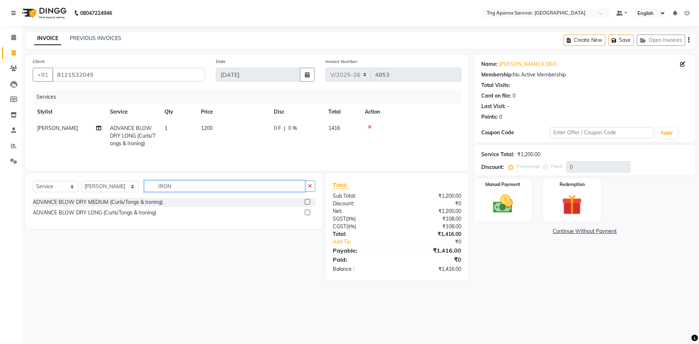
click at [174, 191] on input "IRON" at bounding box center [224, 186] width 161 height 11
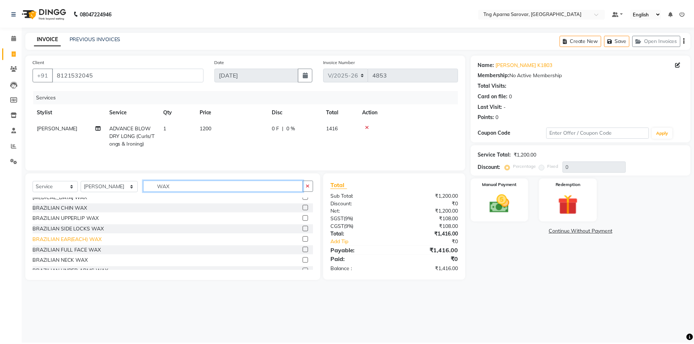
scroll to position [73, 0]
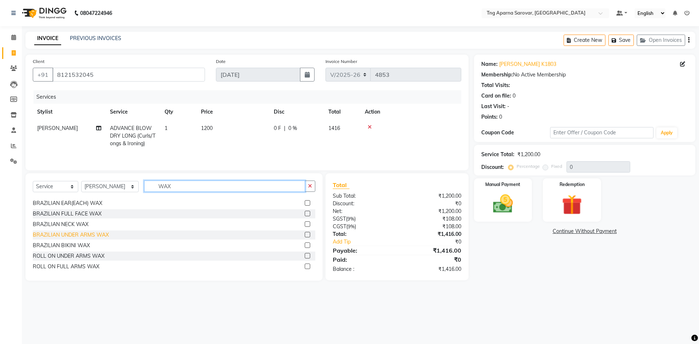
type input "WAX"
click at [86, 236] on div "BRAZILIAN UNDER ARMS WAX" at bounding box center [71, 235] width 76 height 8
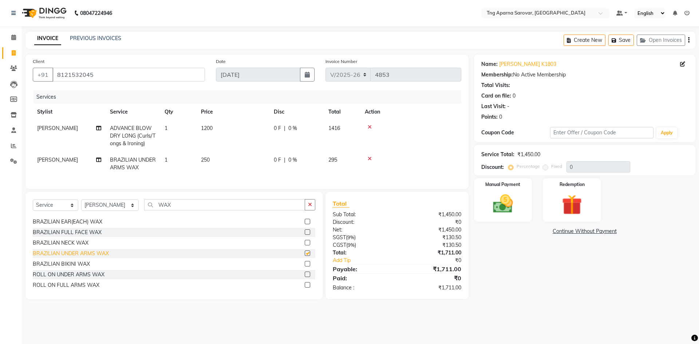
checkbox input "false"
click at [169, 211] on input "WAX" at bounding box center [224, 204] width 161 height 11
click at [46, 160] on span "[PERSON_NAME]" at bounding box center [57, 160] width 41 height 7
select select "64171"
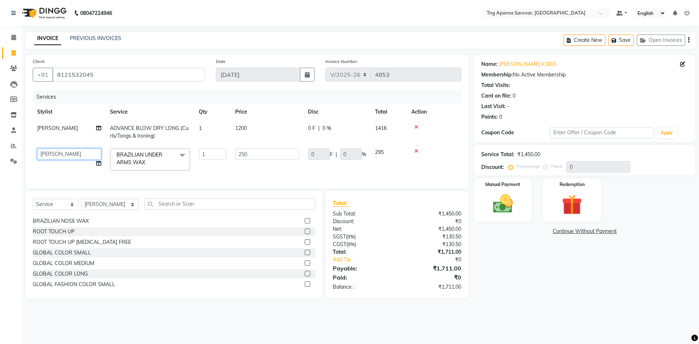
click at [66, 154] on select "ANUSHA ASIF BHAGYASHREE MAM CHINNA DANISH KAIF KHAN MUSKAN POOJA PRAMODA RAHUL …" at bounding box center [69, 154] width 64 height 11
select select "89862"
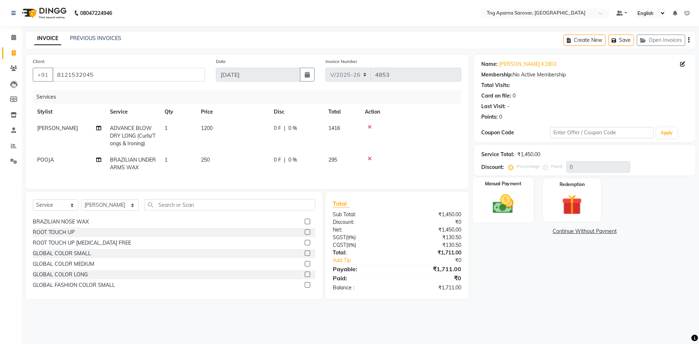
click at [514, 209] on img at bounding box center [503, 204] width 34 height 24
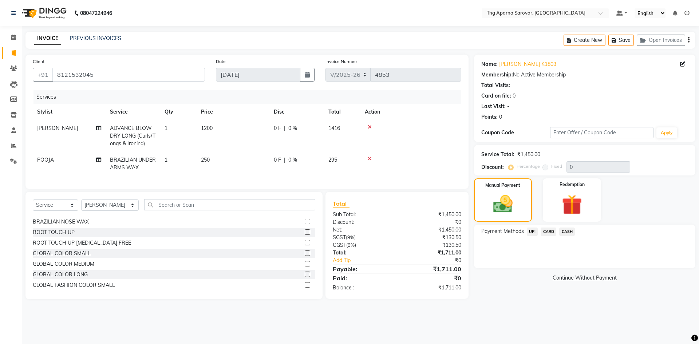
click at [550, 231] on span "CARD" at bounding box center [549, 232] width 16 height 8
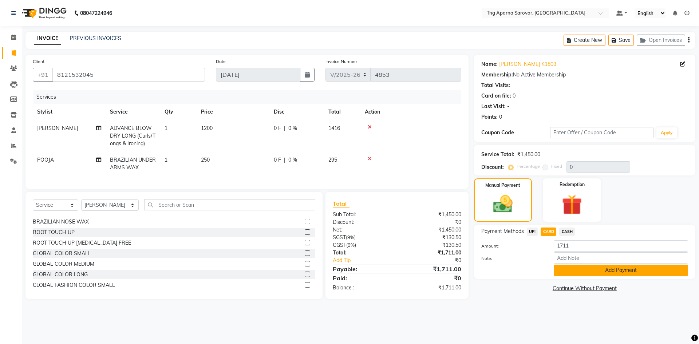
click at [579, 270] on button "Add Payment" at bounding box center [621, 270] width 134 height 11
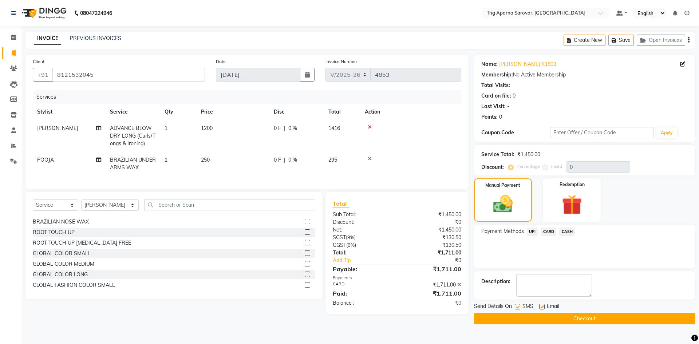
click at [605, 317] on button "Checkout" at bounding box center [584, 318] width 221 height 11
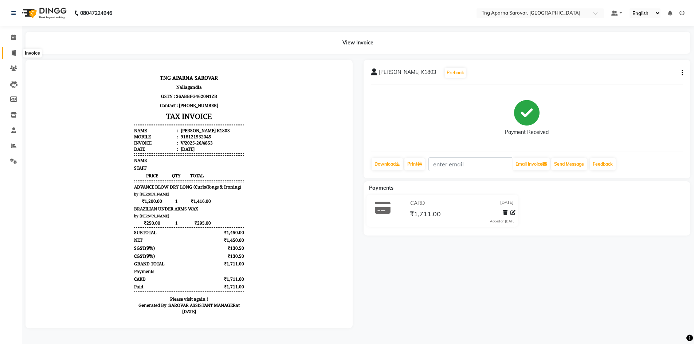
click at [12, 52] on icon at bounding box center [14, 52] width 4 height 5
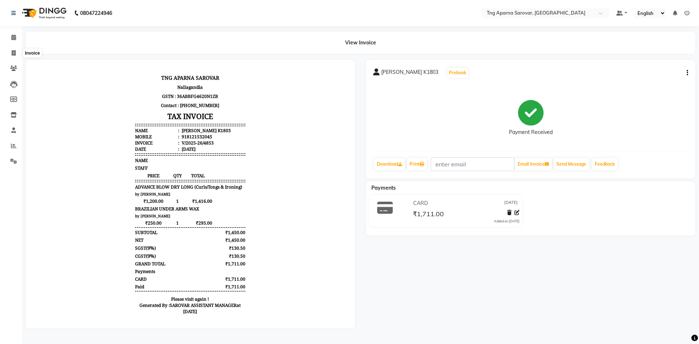
select select "7390"
select select "service"
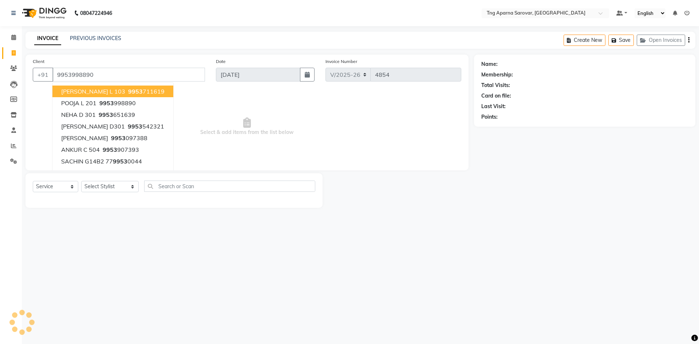
type input "9953998890"
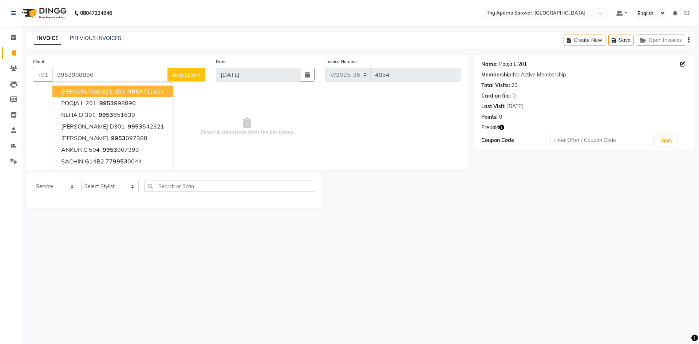
click at [509, 65] on link "Pooja L 201" at bounding box center [513, 64] width 28 height 8
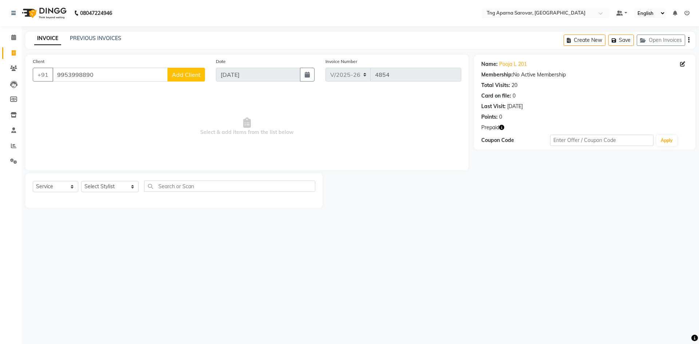
click at [502, 130] on button "button" at bounding box center [501, 128] width 5 height 8
click at [496, 223] on div "08047224946 Select Location × Tng Aparna Sarovar, Nallagandla Default Panel My …" at bounding box center [349, 172] width 699 height 344
click at [117, 76] on input "9953998890" at bounding box center [109, 75] width 115 height 14
click at [500, 64] on link "Pooja L 201" at bounding box center [513, 64] width 28 height 8
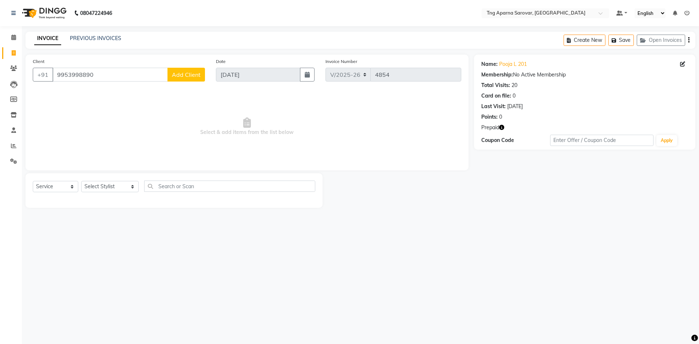
click at [457, 238] on div "08047224946 Select Location × Tng Aparna Sarovar, Nallagandla Default Panel My …" at bounding box center [349, 172] width 699 height 344
click at [110, 77] on input "9953998890" at bounding box center [109, 75] width 115 height 14
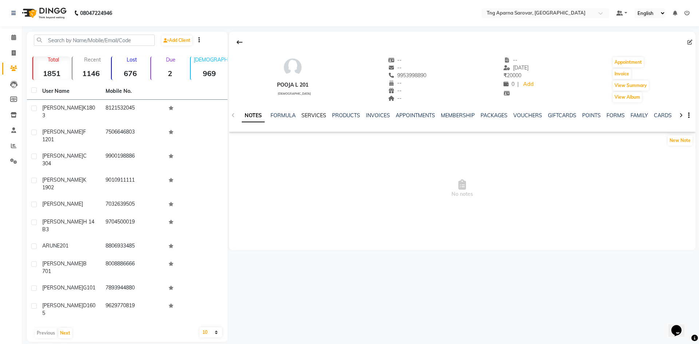
click at [315, 117] on link "SERVICES" at bounding box center [314, 115] width 25 height 7
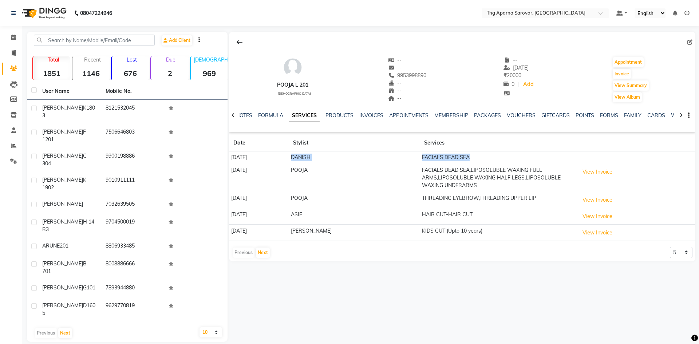
drag, startPoint x: 325, startPoint y: 155, endPoint x: 482, endPoint y: 157, distance: 157.7
click at [482, 157] on tr "[DATE] DANISH FACIALS DEAD SEA" at bounding box center [462, 158] width 467 height 13
click at [520, 298] on div "POOJA L 201 [DEMOGRAPHIC_DATA] -- -- 9953998890 -- -- -- -- [DATE] ₹ 20000 0 | …" at bounding box center [462, 187] width 468 height 310
drag, startPoint x: 392, startPoint y: 74, endPoint x: 432, endPoint y: 75, distance: 40.1
click at [432, 75] on div "POOJA L 201 [DEMOGRAPHIC_DATA] -- -- [PHONE_NUMBER] Mobile No. -- -- -- -- [DAT…" at bounding box center [462, 76] width 467 height 54
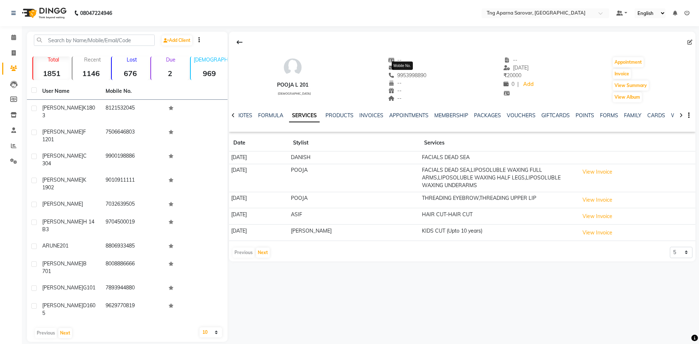
copy span "9953998890"
click at [240, 44] on icon at bounding box center [240, 42] width 6 height 6
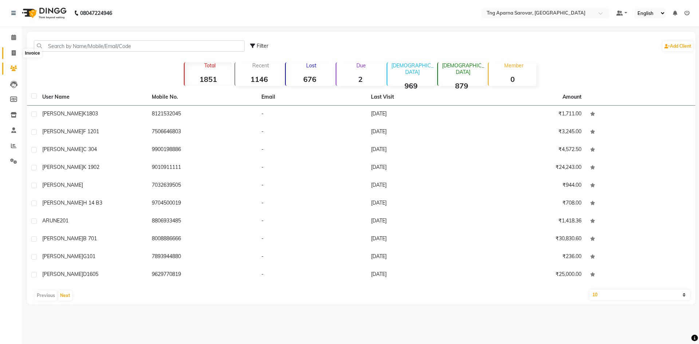
click at [13, 52] on icon at bounding box center [14, 52] width 4 height 5
select select "service"
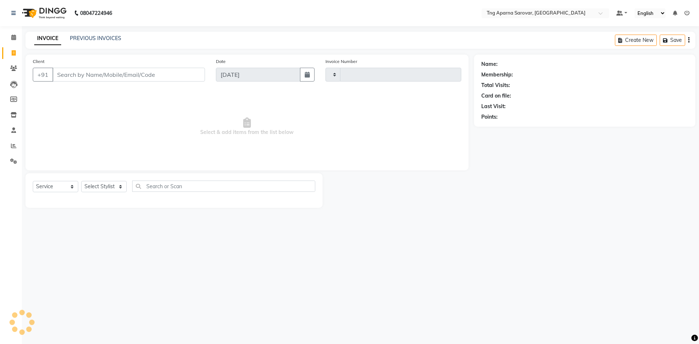
type input "4854"
select select "7390"
click at [76, 36] on link "PREVIOUS INVOICES" at bounding box center [95, 38] width 51 height 7
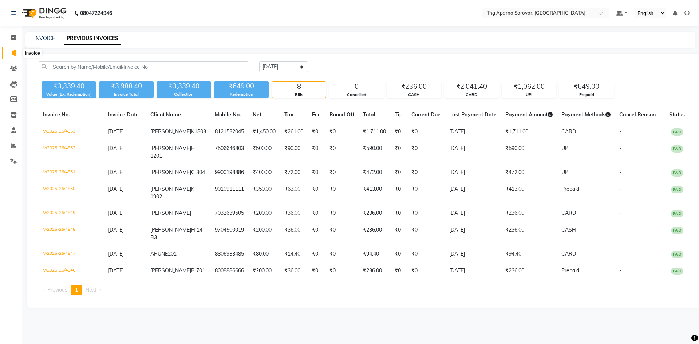
click at [10, 51] on span at bounding box center [13, 53] width 13 height 8
select select "7390"
select select "service"
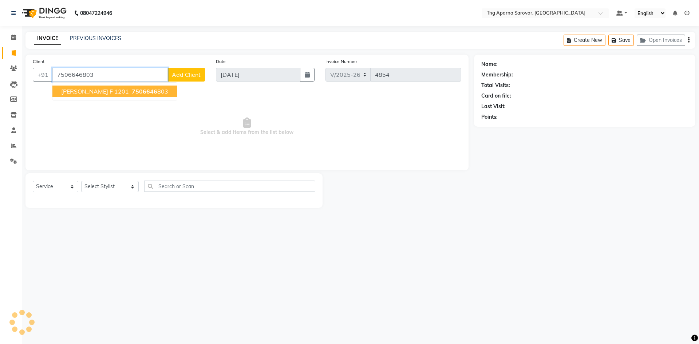
type input "7506646803"
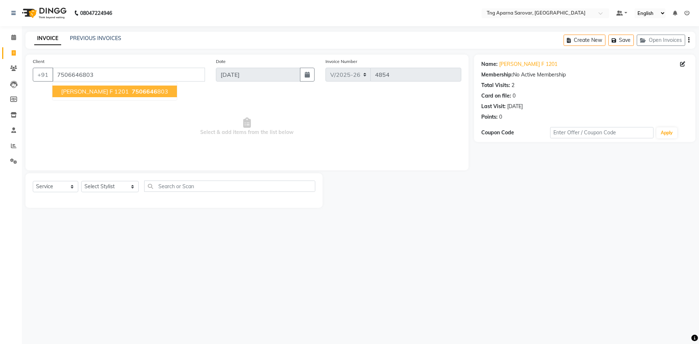
click at [103, 92] on button "[PERSON_NAME] F 1201 7506646 803" at bounding box center [114, 92] width 125 height 12
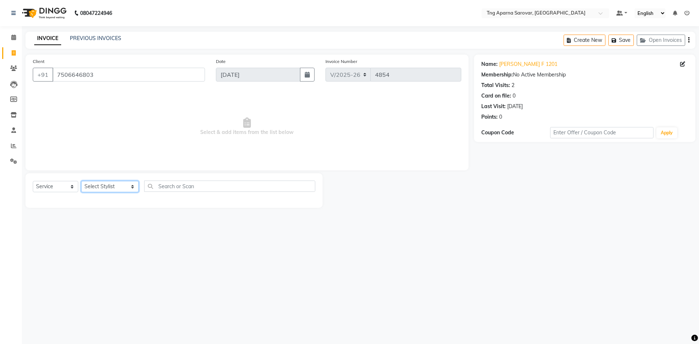
click at [121, 185] on select "Select Stylist [PERSON_NAME] [PERSON_NAME] MAM CHINNA DANISH KAIF [PERSON_NAME]…" at bounding box center [110, 186] width 58 height 11
select select "64173"
click at [81, 181] on select "Select Stylist [PERSON_NAME] [PERSON_NAME] MAM CHINNA DANISH KAIF [PERSON_NAME]…" at bounding box center [110, 186] width 58 height 11
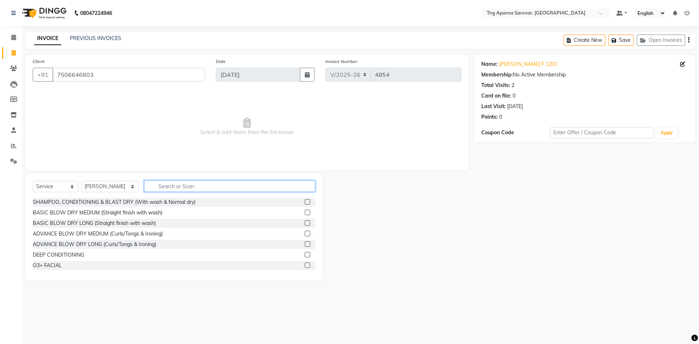
click at [176, 187] on input "text" at bounding box center [229, 186] width 171 height 11
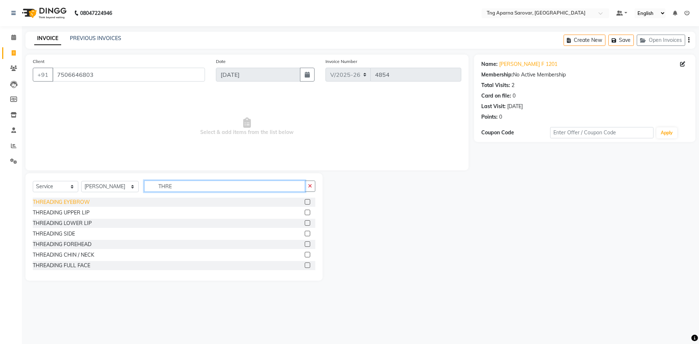
type input "THRE"
click at [55, 202] on div "THREADING EYEBROW" at bounding box center [61, 203] width 57 height 8
checkbox input "false"
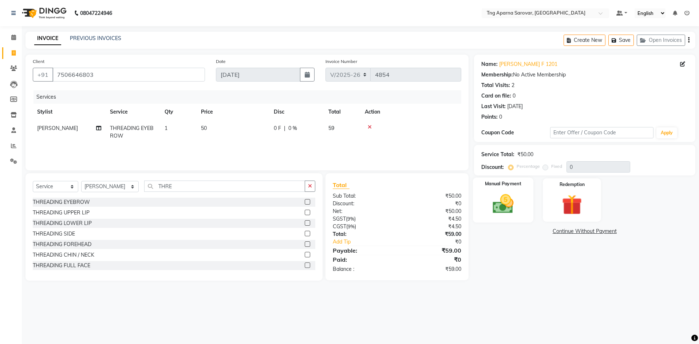
click at [490, 194] on img at bounding box center [503, 204] width 34 height 24
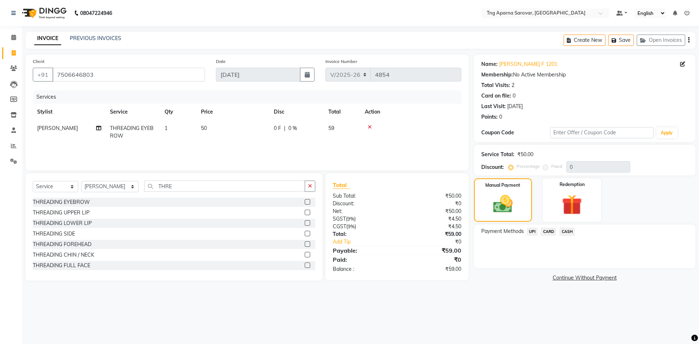
click at [532, 235] on span "UPI" at bounding box center [532, 232] width 11 height 8
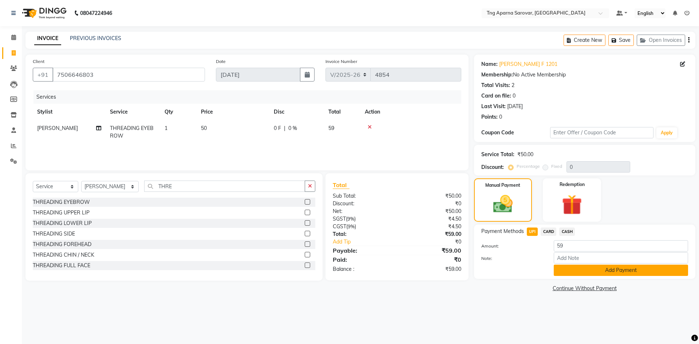
click at [561, 268] on button "Add Payment" at bounding box center [621, 270] width 134 height 11
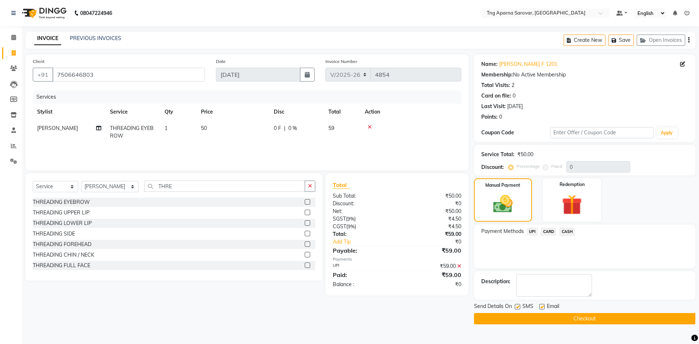
click at [569, 321] on button "Checkout" at bounding box center [584, 318] width 221 height 11
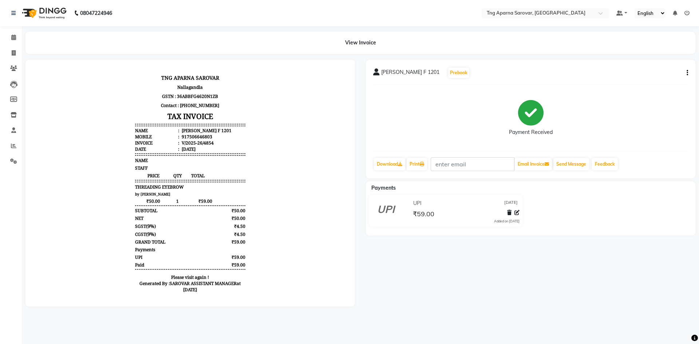
click at [0, 51] on li "Invoice" at bounding box center [11, 54] width 22 height 16
click at [10, 51] on span at bounding box center [13, 53] width 13 height 8
select select "service"
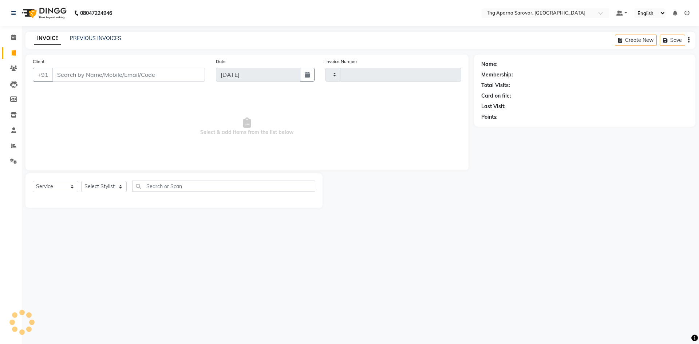
type input "4855"
select select "7390"
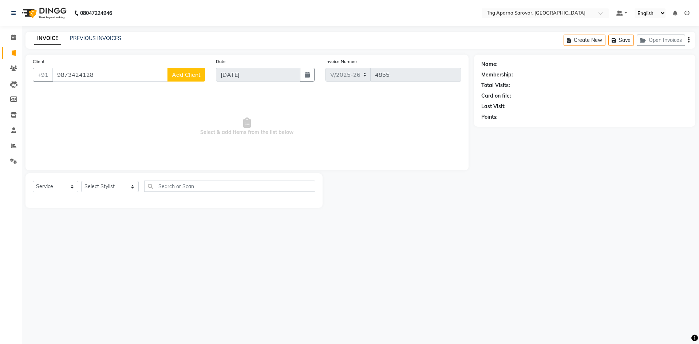
type input "9873424128"
click at [180, 78] on button "Add Client" at bounding box center [187, 75] width 38 height 14
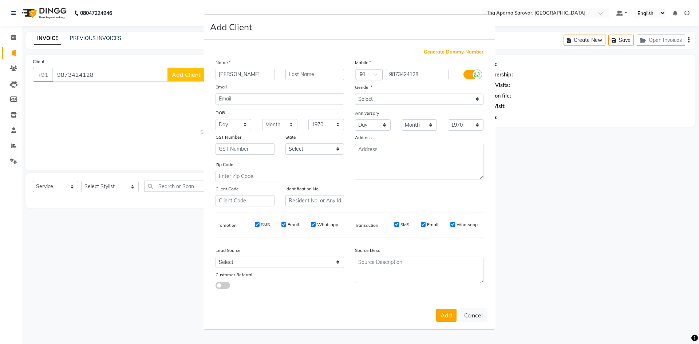
type input "[PERSON_NAME]"
click at [389, 102] on select "Select [DEMOGRAPHIC_DATA] [DEMOGRAPHIC_DATA] Other Prefer Not To Say" at bounding box center [419, 99] width 129 height 11
select select "[DEMOGRAPHIC_DATA]"
click at [355, 94] on select "Select [DEMOGRAPHIC_DATA] [DEMOGRAPHIC_DATA] Other Prefer Not To Say" at bounding box center [419, 99] width 129 height 11
click at [315, 75] on input "text" at bounding box center [315, 74] width 59 height 11
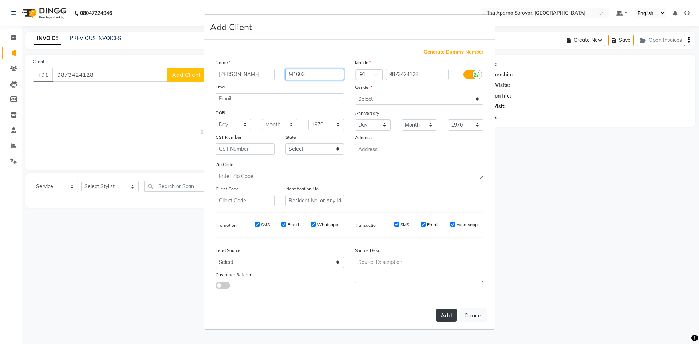
type input "M1603"
click at [455, 320] on button "Add" at bounding box center [446, 315] width 20 height 13
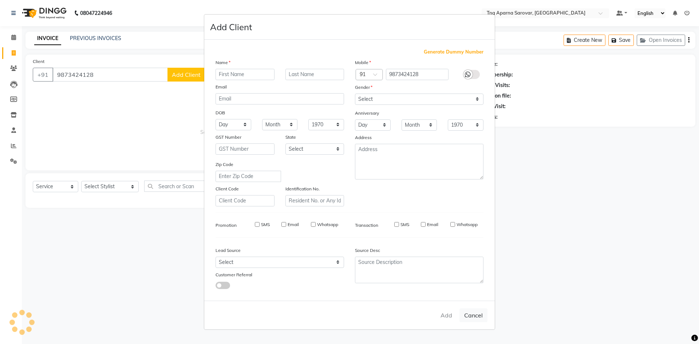
select select
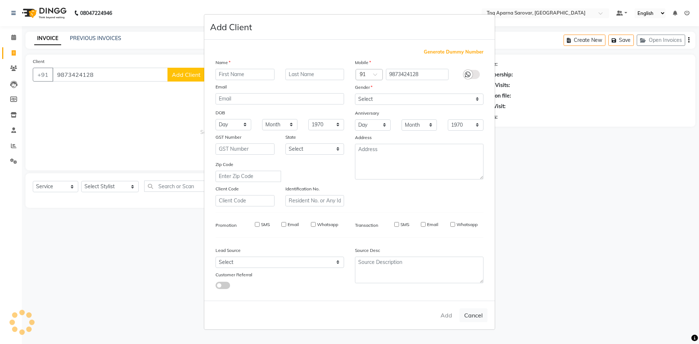
select select
checkbox input "false"
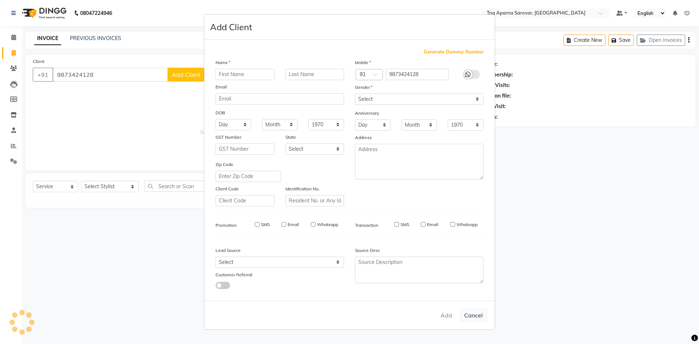
checkbox input "false"
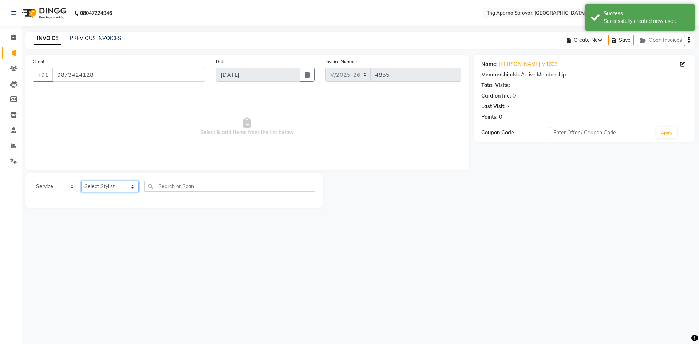
click at [98, 188] on select "Select Stylist [PERSON_NAME] [PERSON_NAME] MAM CHINNA DANISH KAIF [PERSON_NAME]…" at bounding box center [110, 186] width 58 height 11
select select "87412"
click at [81, 181] on select "Select Stylist [PERSON_NAME] [PERSON_NAME] MAM CHINNA DANISH KAIF [PERSON_NAME]…" at bounding box center [110, 186] width 58 height 11
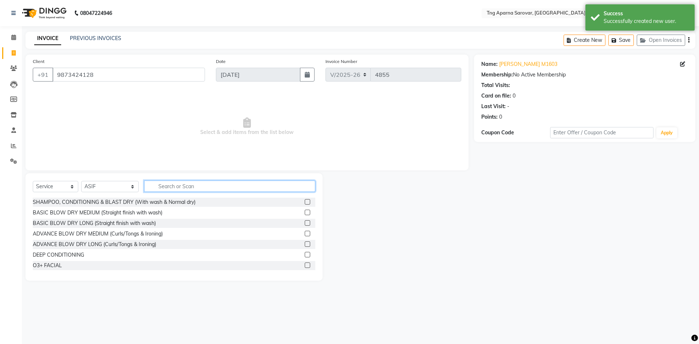
click at [181, 186] on input "text" at bounding box center [229, 186] width 171 height 11
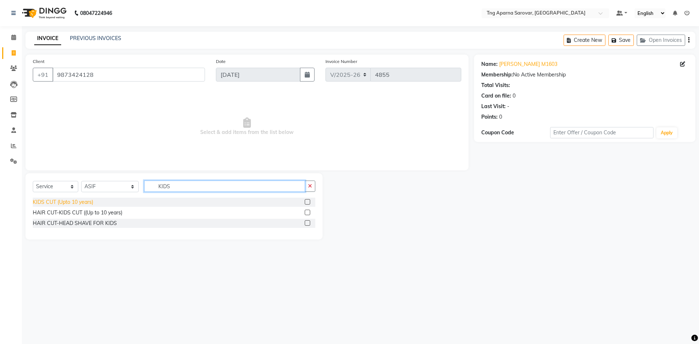
type input "KIDS"
click at [68, 199] on div "KIDS CUT (Upto 10 years)" at bounding box center [63, 203] width 60 height 8
checkbox input "false"
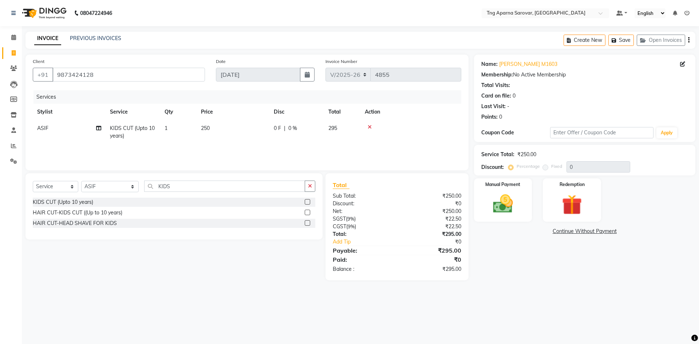
click at [206, 129] on span "250" at bounding box center [205, 128] width 9 height 7
select select "87412"
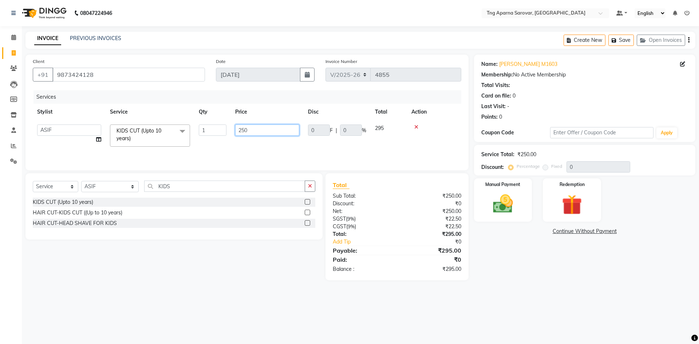
click at [241, 128] on input "250" at bounding box center [267, 130] width 64 height 11
type input "150"
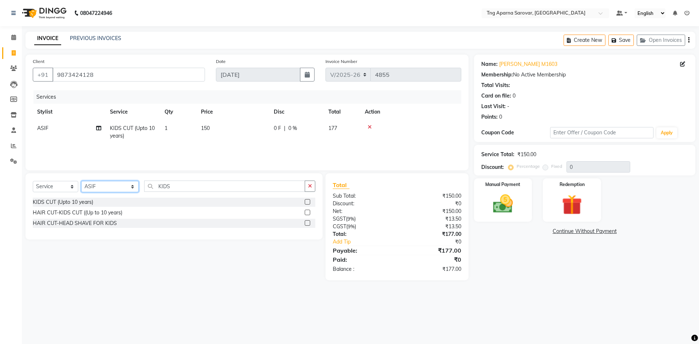
click at [117, 188] on select "Select Stylist [PERSON_NAME] [PERSON_NAME] MAM CHINNA DANISH KAIF [PERSON_NAME]…" at bounding box center [110, 186] width 58 height 11
select select "87130"
click at [81, 181] on select "Select Stylist [PERSON_NAME] [PERSON_NAME] MAM CHINNA DANISH KAIF [PERSON_NAME]…" at bounding box center [110, 186] width 58 height 11
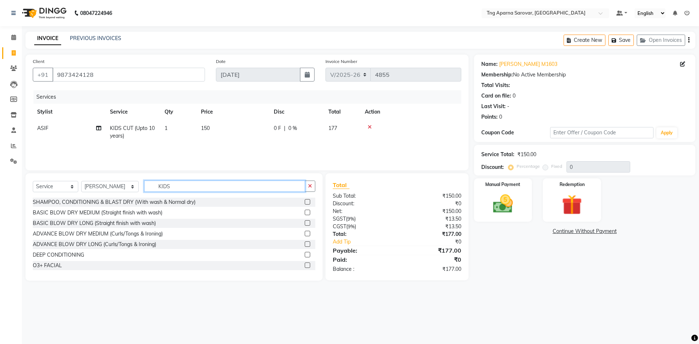
click at [173, 185] on input "KIDS" at bounding box center [224, 186] width 161 height 11
type input "HAIR"
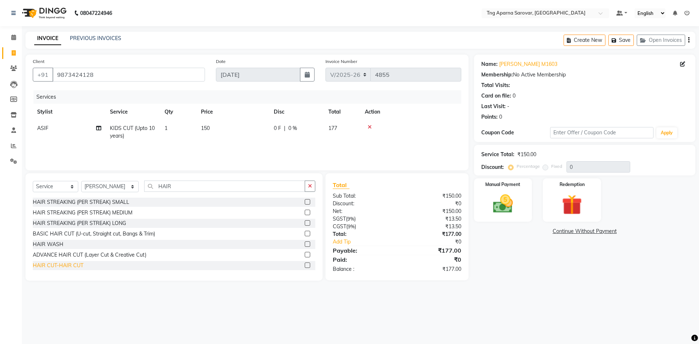
click at [51, 266] on div "HAIR CUT-HAIR CUT" at bounding box center [58, 266] width 51 height 8
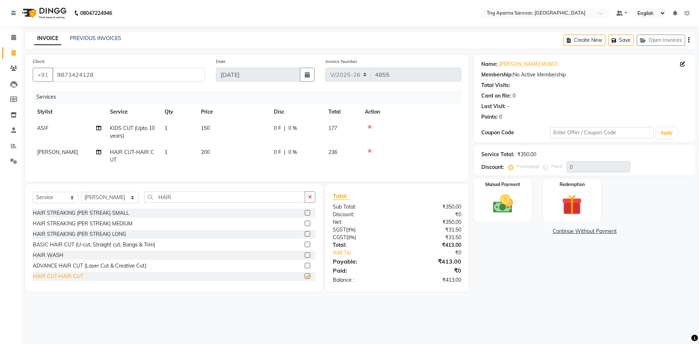
checkbox input "false"
click at [180, 195] on div "Select Service Product Membership Package Voucher Prepaid Gift Card Select Styl…" at bounding box center [173, 237] width 297 height 107
click at [181, 203] on input "HAIR" at bounding box center [224, 197] width 161 height 11
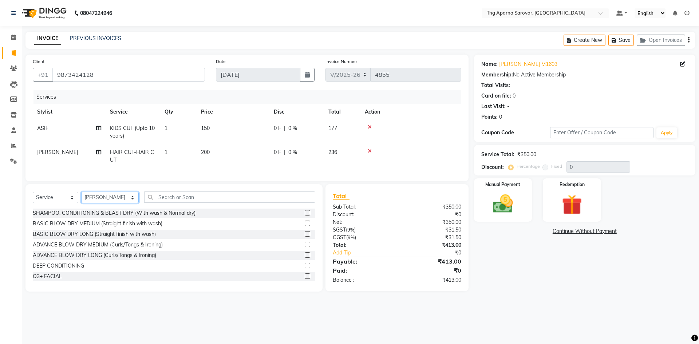
click at [114, 203] on select "Select Stylist [PERSON_NAME] [PERSON_NAME] MAM CHINNA DANISH KAIF [PERSON_NAME]…" at bounding box center [110, 197] width 58 height 11
select select "64166"
click at [81, 197] on select "Select Stylist [PERSON_NAME] [PERSON_NAME] MAM CHINNA DANISH KAIF [PERSON_NAME]…" at bounding box center [110, 197] width 58 height 11
click at [171, 200] on input "text" at bounding box center [229, 197] width 171 height 11
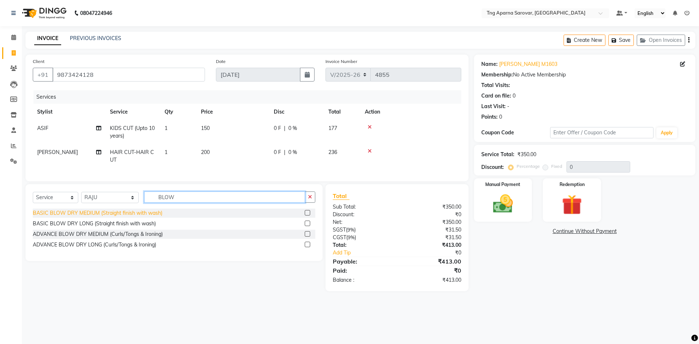
type input "BLOW"
click at [140, 217] on div "BASIC BLOW DRY MEDIUM (Straight finish with wash)" at bounding box center [98, 213] width 130 height 8
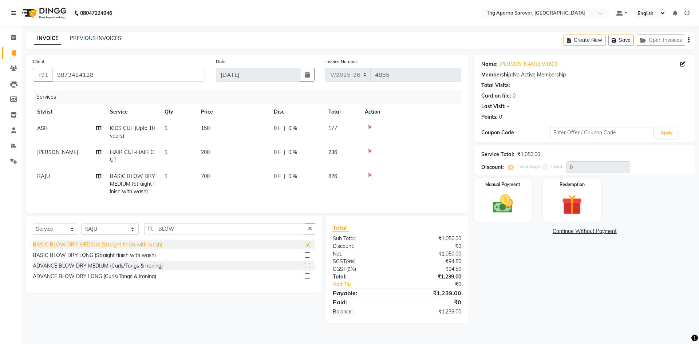
checkbox input "false"
click at [206, 175] on span "700" at bounding box center [205, 176] width 9 height 7
select select "64166"
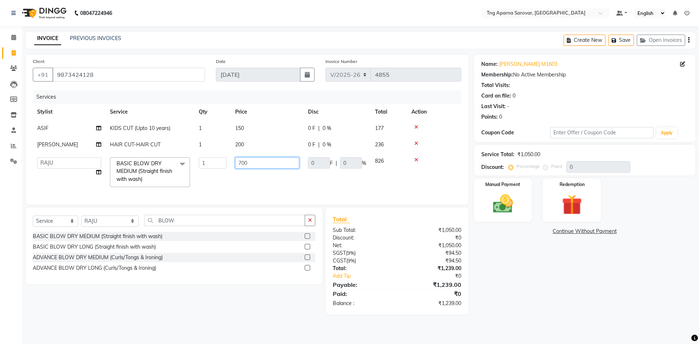
click at [241, 161] on input "700" at bounding box center [267, 162] width 64 height 11
type input "500"
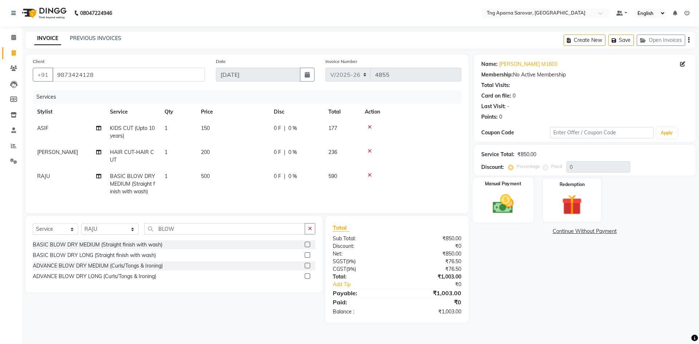
click at [492, 199] on img at bounding box center [503, 204] width 34 height 24
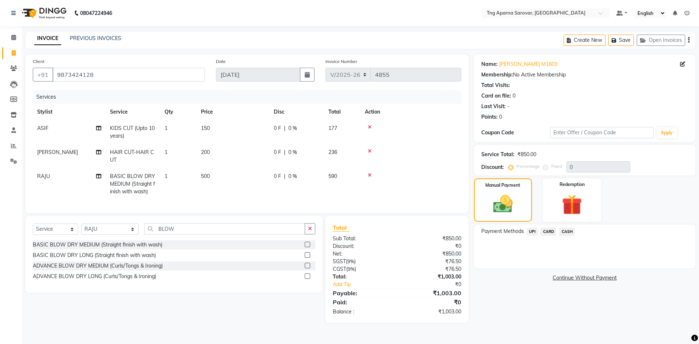
click at [534, 236] on div "UPI" at bounding box center [531, 233] width 14 height 10
click at [535, 233] on span "UPI" at bounding box center [532, 232] width 11 height 8
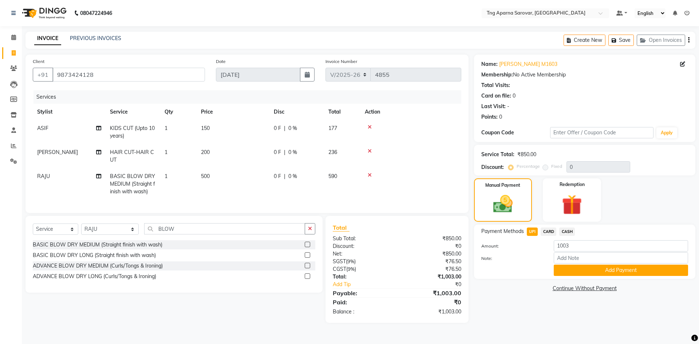
click at [652, 278] on div "Payment Methods UPI CARD CASH Amount: 1003 Note: Add Payment" at bounding box center [584, 252] width 221 height 54
click at [652, 275] on button "Add Payment" at bounding box center [621, 270] width 134 height 11
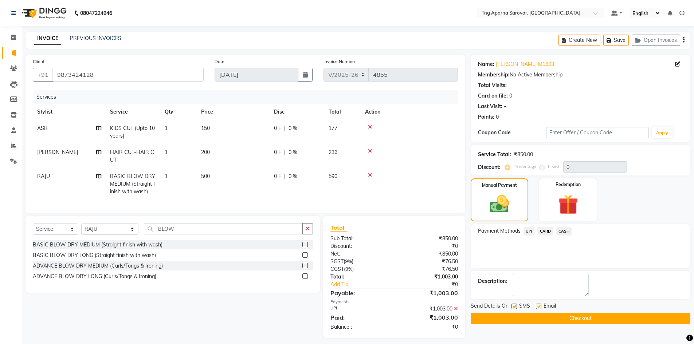
click at [630, 322] on button "Checkout" at bounding box center [581, 318] width 220 height 11
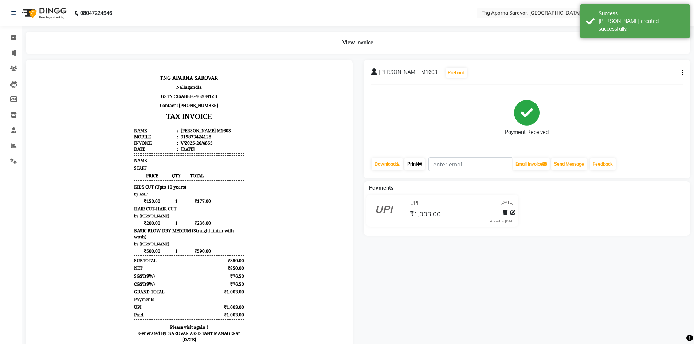
click at [425, 162] on link "Print" at bounding box center [414, 164] width 20 height 12
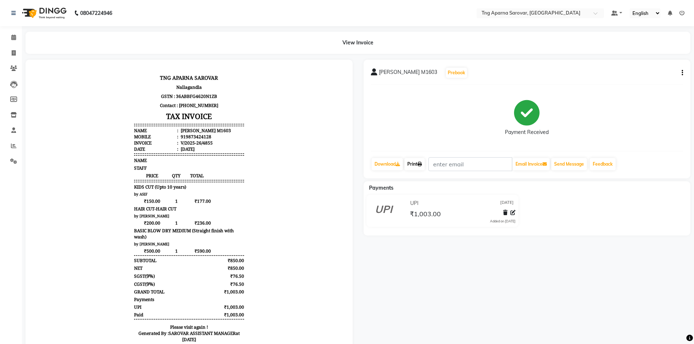
scroll to position [29, 0]
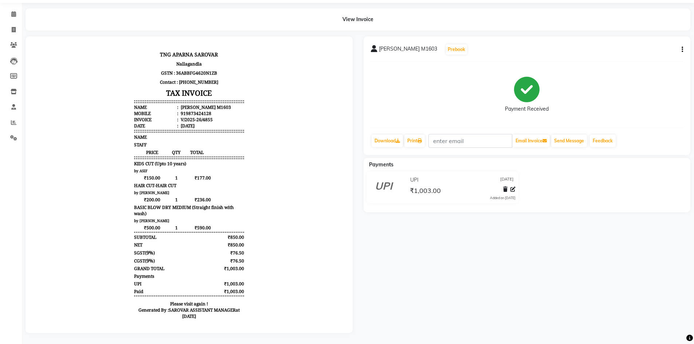
click at [21, 30] on li "Invoice" at bounding box center [11, 30] width 22 height 16
click at [10, 27] on span at bounding box center [13, 30] width 13 height 8
select select "7390"
select select "service"
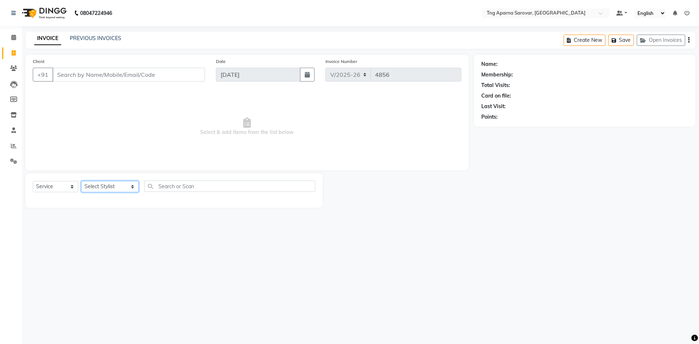
click at [89, 185] on select "Select Stylist [PERSON_NAME] [PERSON_NAME] MAM CHINNA DANISH KAIF [PERSON_NAME]…" at bounding box center [110, 186] width 58 height 11
select select "64171"
click at [81, 181] on select "Select Stylist [PERSON_NAME] [PERSON_NAME] MAM CHINNA DANISH KAIF [PERSON_NAME]…" at bounding box center [110, 186] width 58 height 11
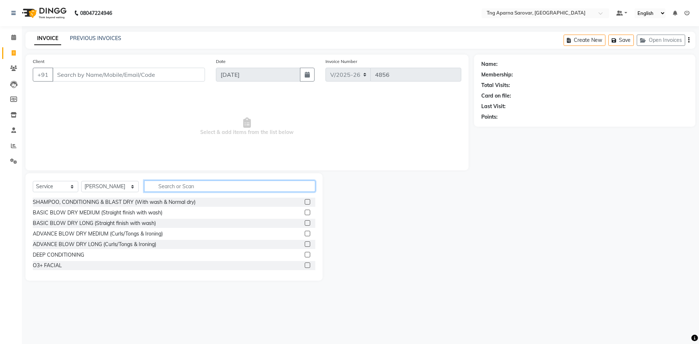
click at [173, 183] on input "text" at bounding box center [229, 186] width 171 height 11
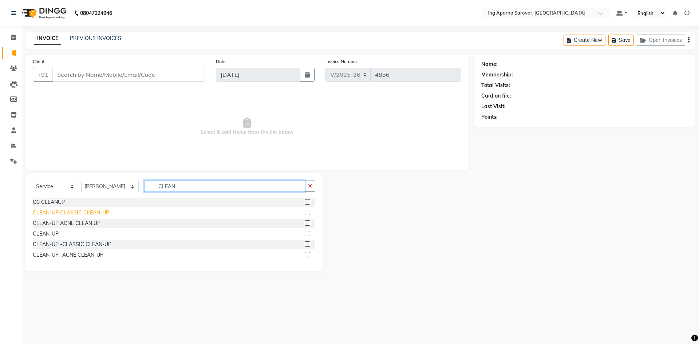
type input "CLEAN"
click at [86, 215] on div "CLEAN-UP CLASSIC CLEAN-UP" at bounding box center [71, 213] width 76 height 8
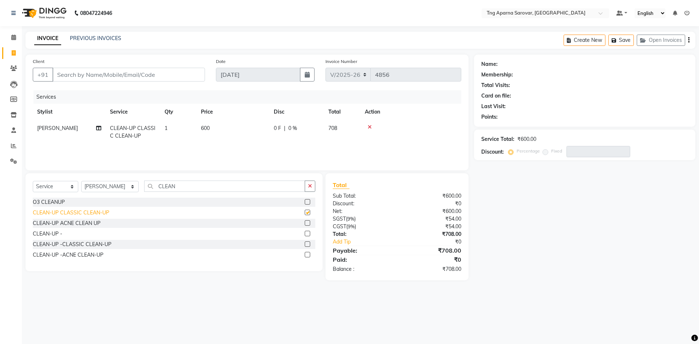
checkbox input "false"
click at [204, 127] on span "600" at bounding box center [205, 128] width 9 height 7
select select "64171"
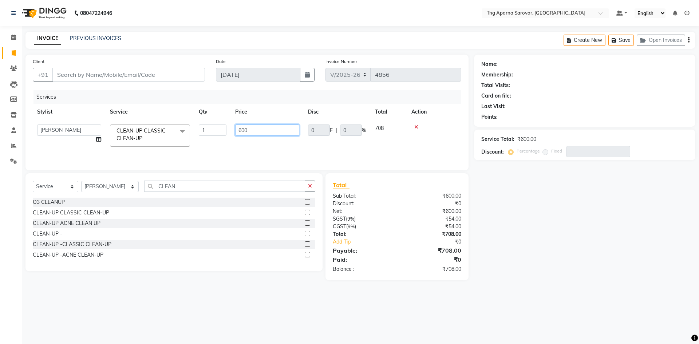
click at [243, 134] on input "600" at bounding box center [267, 130] width 64 height 11
type input "700"
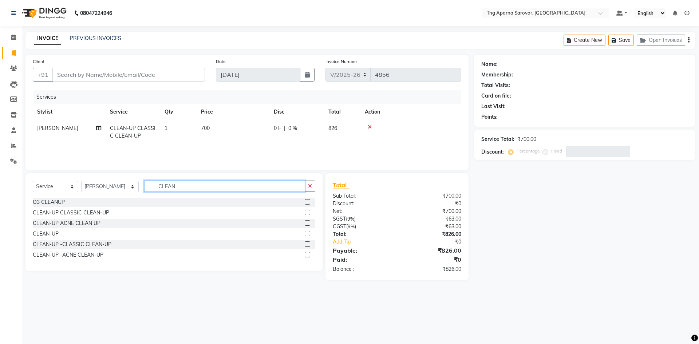
click at [170, 187] on input "CLEAN" at bounding box center [224, 186] width 161 height 11
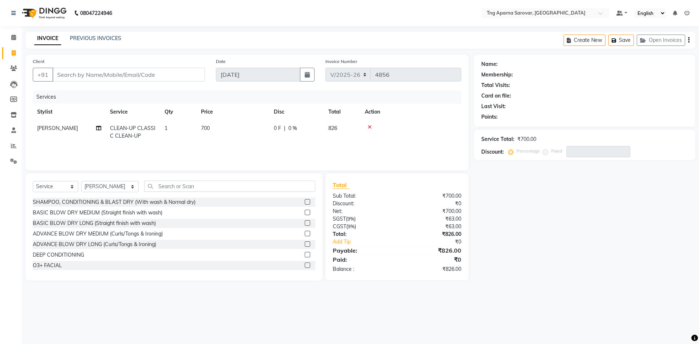
click at [598, 294] on div "08047224946 Select Location × Tng Aparna Sarovar, Nallagandla Default Panel My …" at bounding box center [349, 172] width 699 height 344
click at [126, 76] on input "Client" at bounding box center [128, 75] width 153 height 14
click at [594, 259] on div "Name: Membership: Total Visits: Card on file: Last Visit: Points: Service Total…" at bounding box center [587, 168] width 227 height 226
click at [132, 77] on input "Client" at bounding box center [128, 75] width 153 height 14
type input "9"
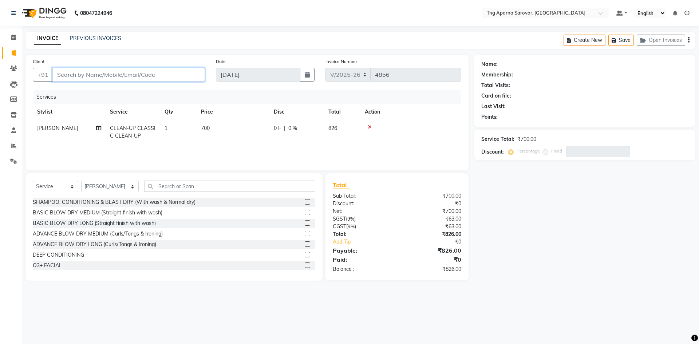
type input "0"
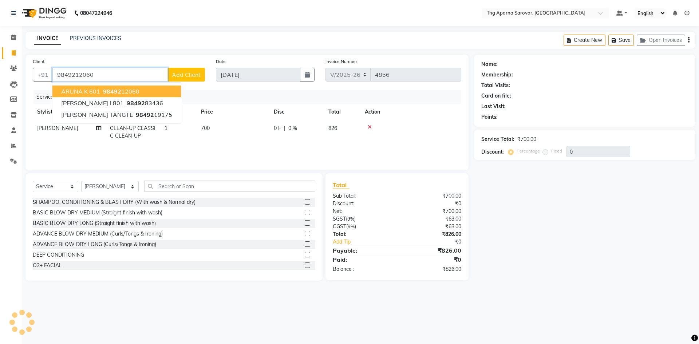
type input "9849212060"
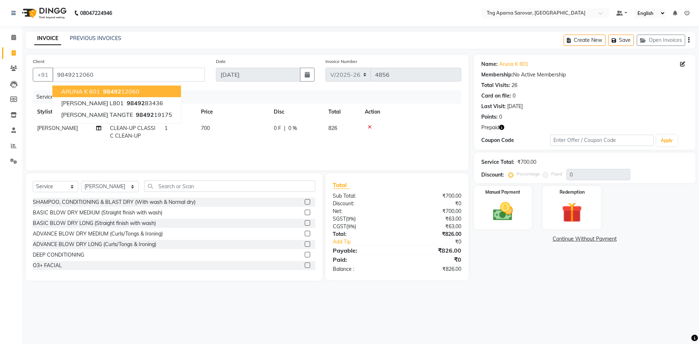
click at [133, 89] on ngb-highlight "98492 12060" at bounding box center [121, 91] width 38 height 7
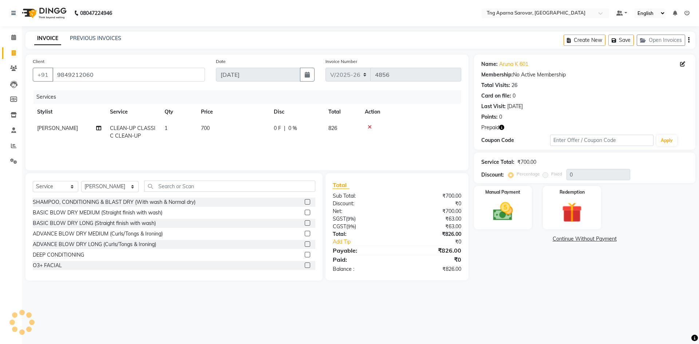
click at [502, 125] on icon "button" at bounding box center [501, 127] width 5 height 5
click at [502, 126] on icon "button" at bounding box center [501, 127] width 5 height 5
click at [586, 215] on img at bounding box center [572, 213] width 34 height 26
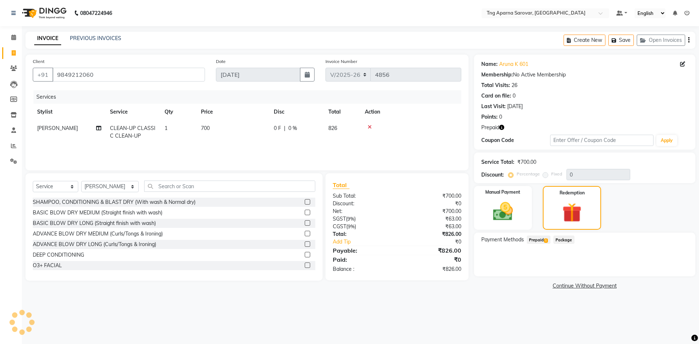
click at [545, 240] on span "1" at bounding box center [546, 241] width 4 height 4
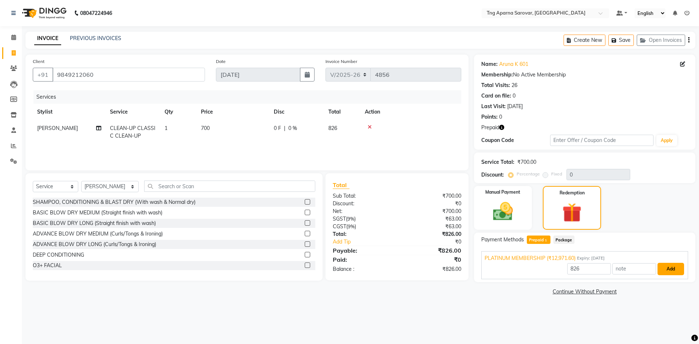
click at [674, 275] on button "Add" at bounding box center [671, 269] width 27 height 12
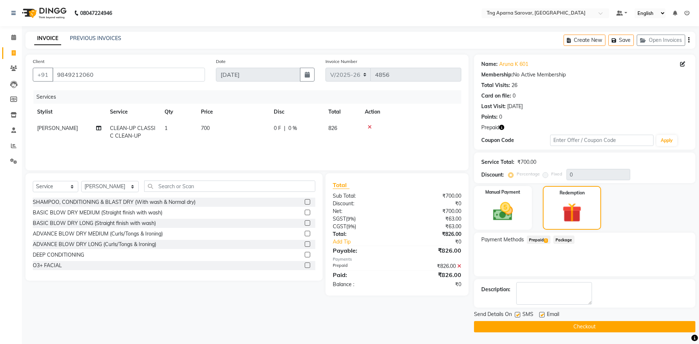
click at [650, 334] on main "INVOICE PREVIOUS INVOICES Create New Save Open Invoices Client [PHONE_NUMBER] D…" at bounding box center [360, 188] width 677 height 312
click at [649, 329] on button "Checkout" at bounding box center [584, 326] width 221 height 11
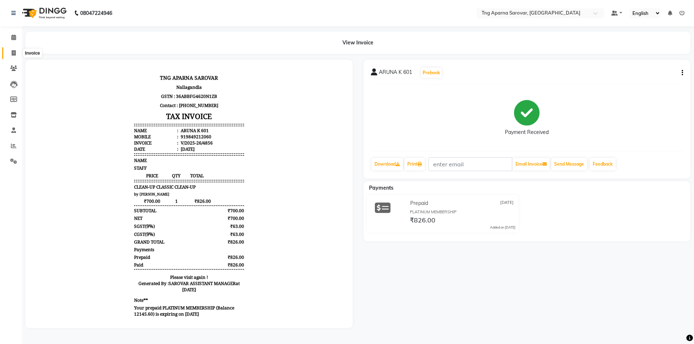
click at [16, 52] on icon at bounding box center [14, 52] width 4 height 5
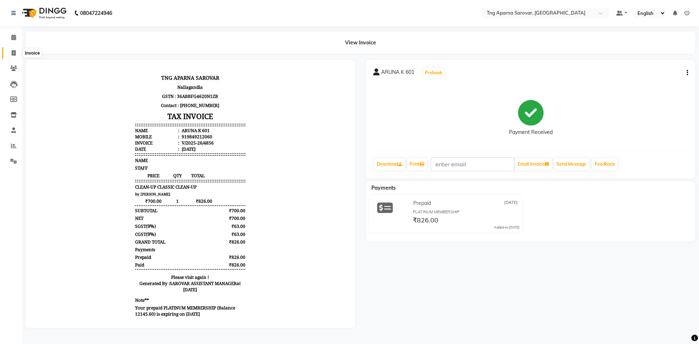
select select "7390"
select select "service"
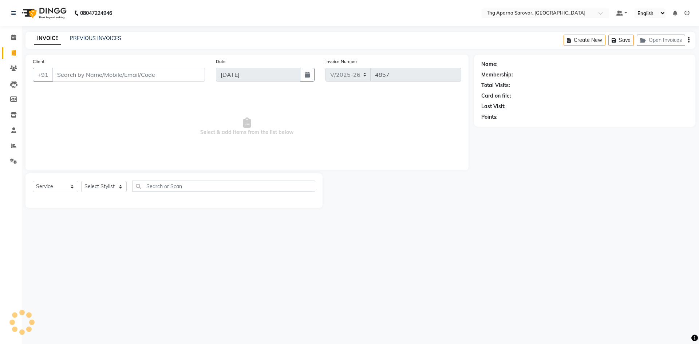
click at [90, 35] on div "PREVIOUS INVOICES" at bounding box center [95, 39] width 51 height 8
click at [97, 37] on link "PREVIOUS INVOICES" at bounding box center [95, 38] width 51 height 7
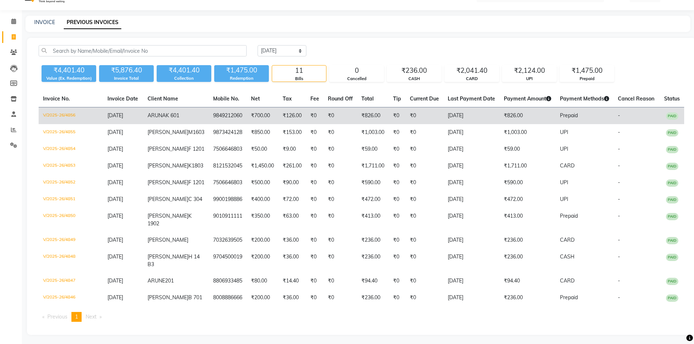
scroll to position [25, 0]
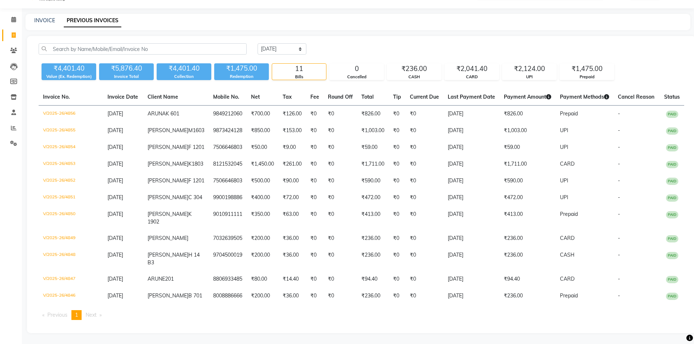
click at [498, 324] on div "Invoice No. Invoice Date Client Name Mobile No. Net Tax Fee Round Off Total Tip…" at bounding box center [361, 207] width 654 height 237
click at [14, 32] on icon at bounding box center [14, 34] width 4 height 5
select select "service"
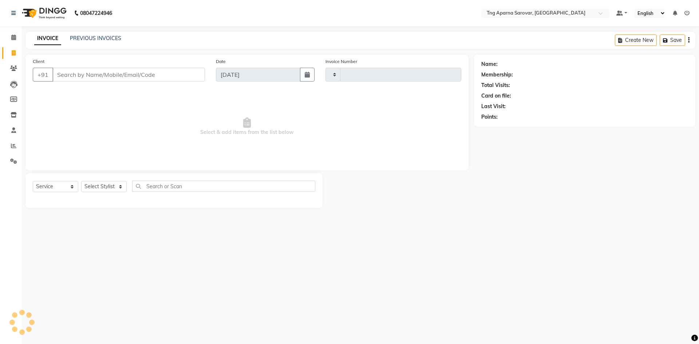
type input "4857"
select select "7390"
click at [90, 36] on link "PREVIOUS INVOICES" at bounding box center [95, 38] width 51 height 7
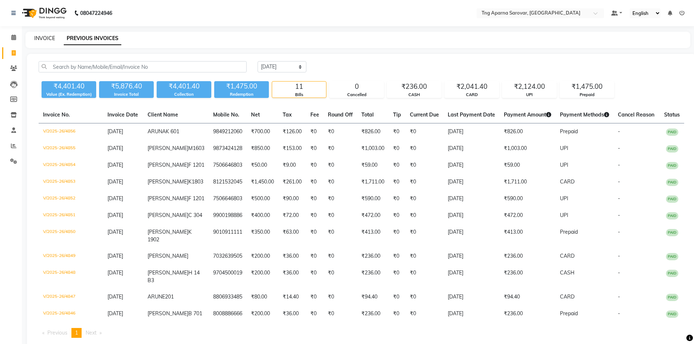
click at [44, 40] on link "INVOICE" at bounding box center [44, 38] width 21 height 7
select select "service"
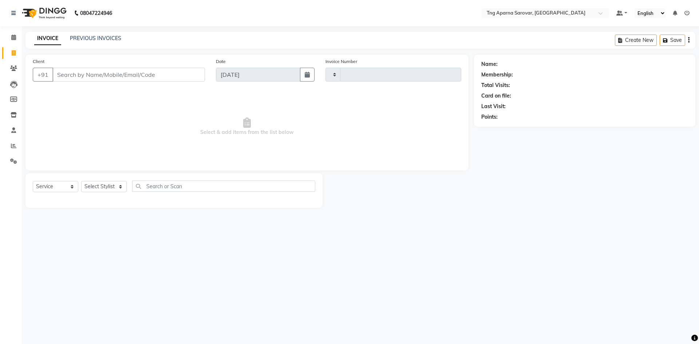
type input "4857"
select select "7390"
click at [88, 40] on link "PREVIOUS INVOICES" at bounding box center [95, 38] width 51 height 7
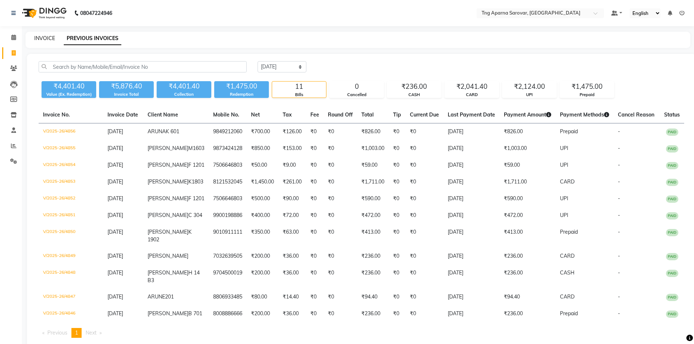
click at [39, 39] on link "INVOICE" at bounding box center [44, 38] width 21 height 7
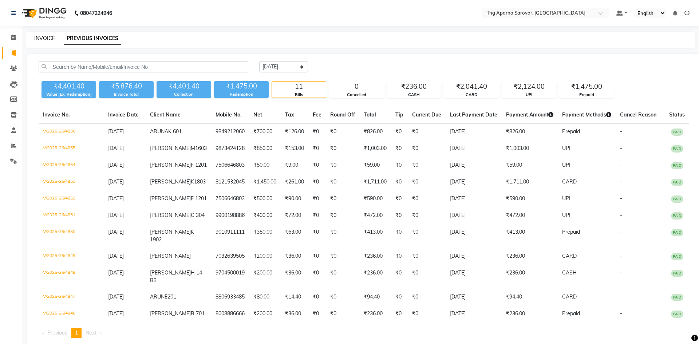
select select "7390"
select select "service"
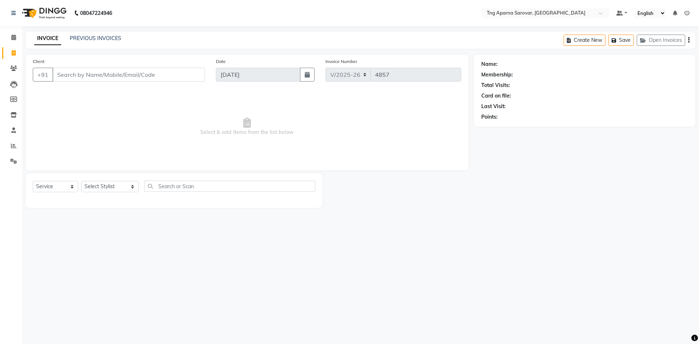
click at [543, 249] on div "08047224946 Select Location × Tng Aparna Sarovar, Nallagandla Default Panel My …" at bounding box center [349, 172] width 699 height 344
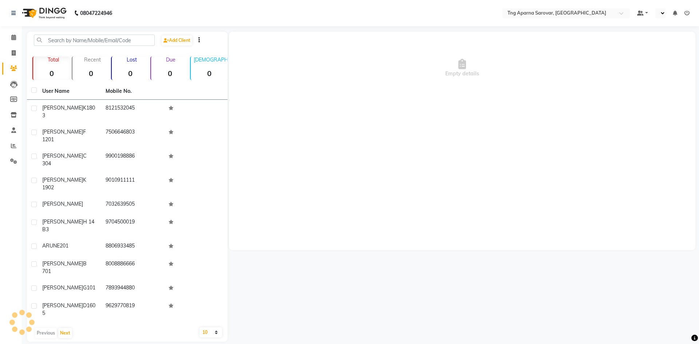
select select "en"
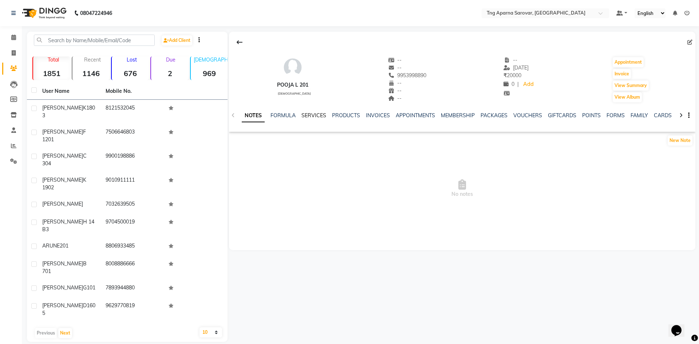
click at [315, 115] on link "SERVICES" at bounding box center [314, 115] width 25 height 7
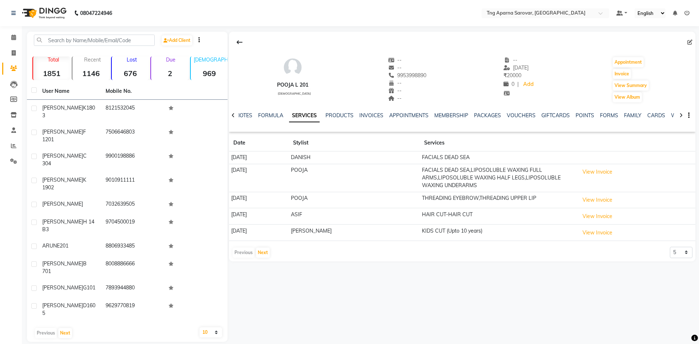
drag, startPoint x: 391, startPoint y: 75, endPoint x: 427, endPoint y: 76, distance: 35.7
click at [427, 76] on div "POOJA L 201 female -- -- 9953998890 Mobile No. -- -- -- -- 29-08-2025 ₹ 20000 0…" at bounding box center [462, 76] width 467 height 54
